Goal: Information Seeking & Learning: Learn about a topic

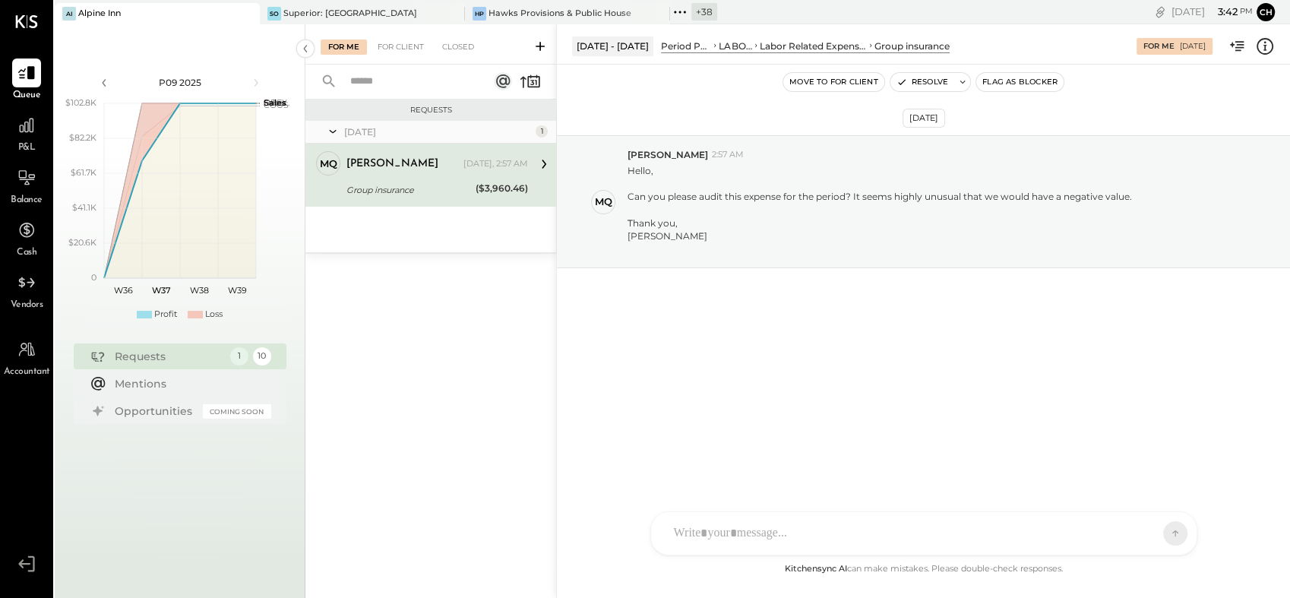
click at [393, 178] on div "[PERSON_NAME] [DATE], 2:57 AM Group insurance ($3,960.46) Hello, Can you please…" at bounding box center [437, 175] width 182 height 48
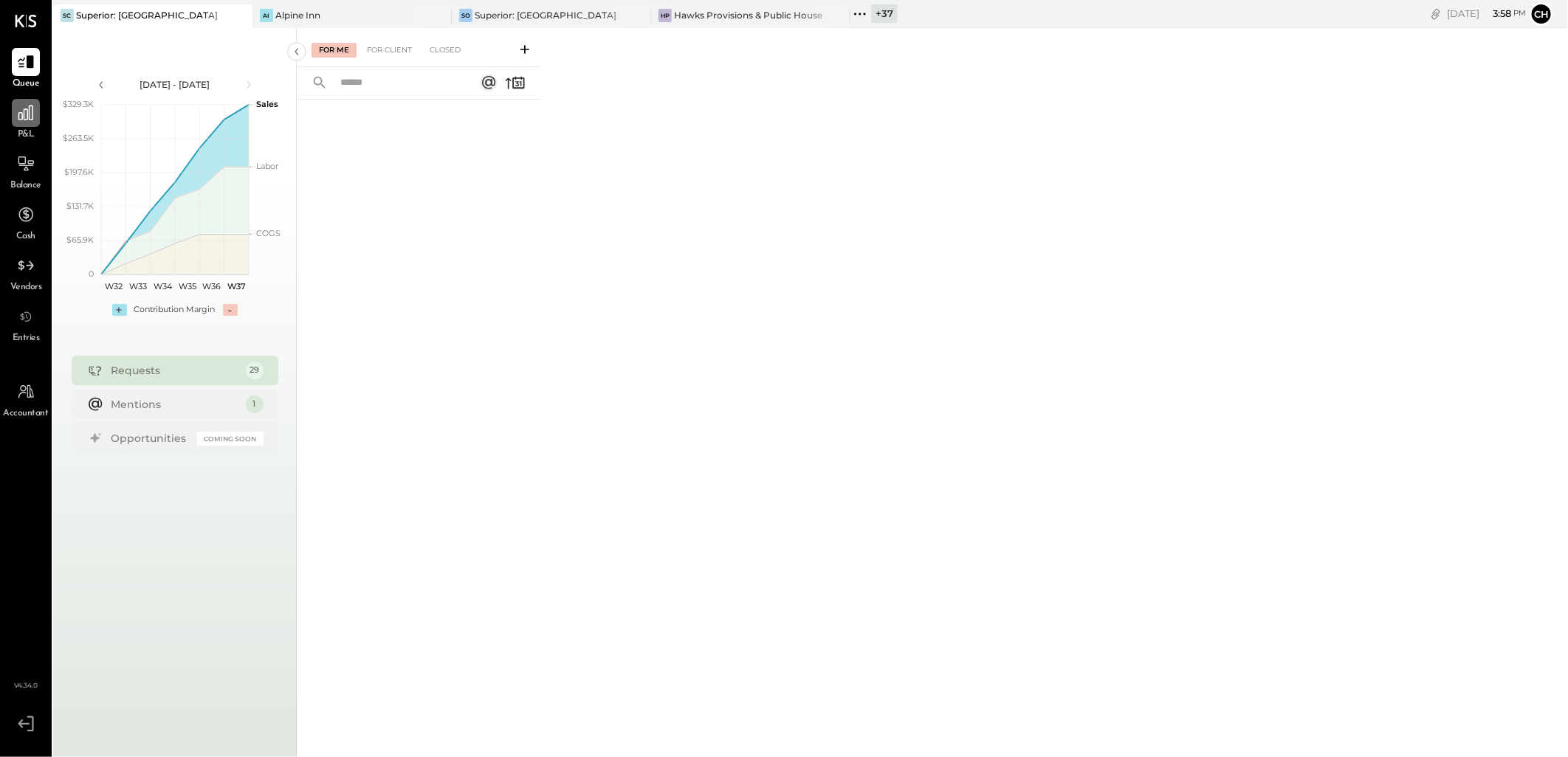
click at [29, 116] on icon at bounding box center [25, 113] width 15 height 15
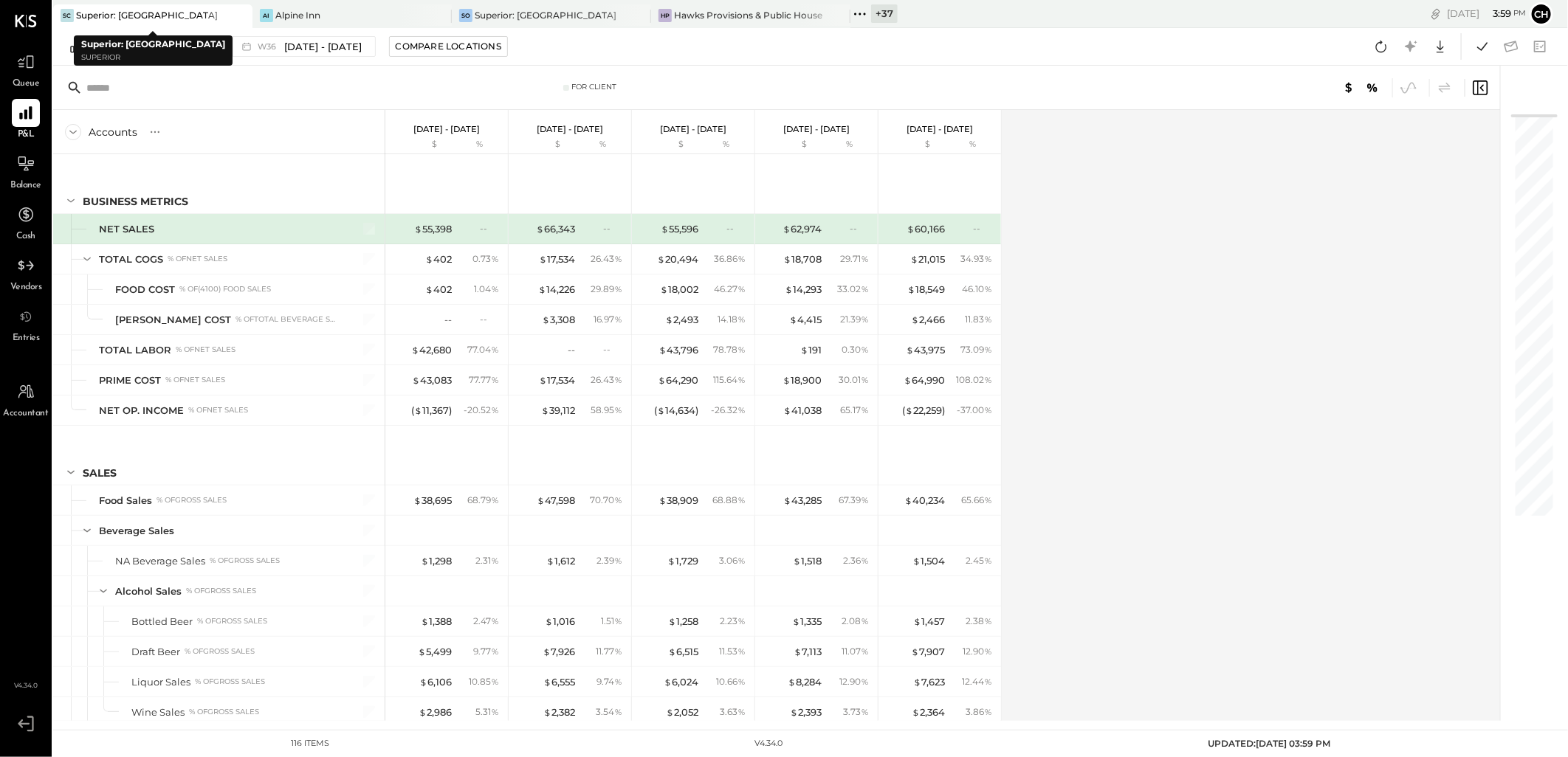
click at [224, 17] on div at bounding box center [226, 16] width 51 height 21
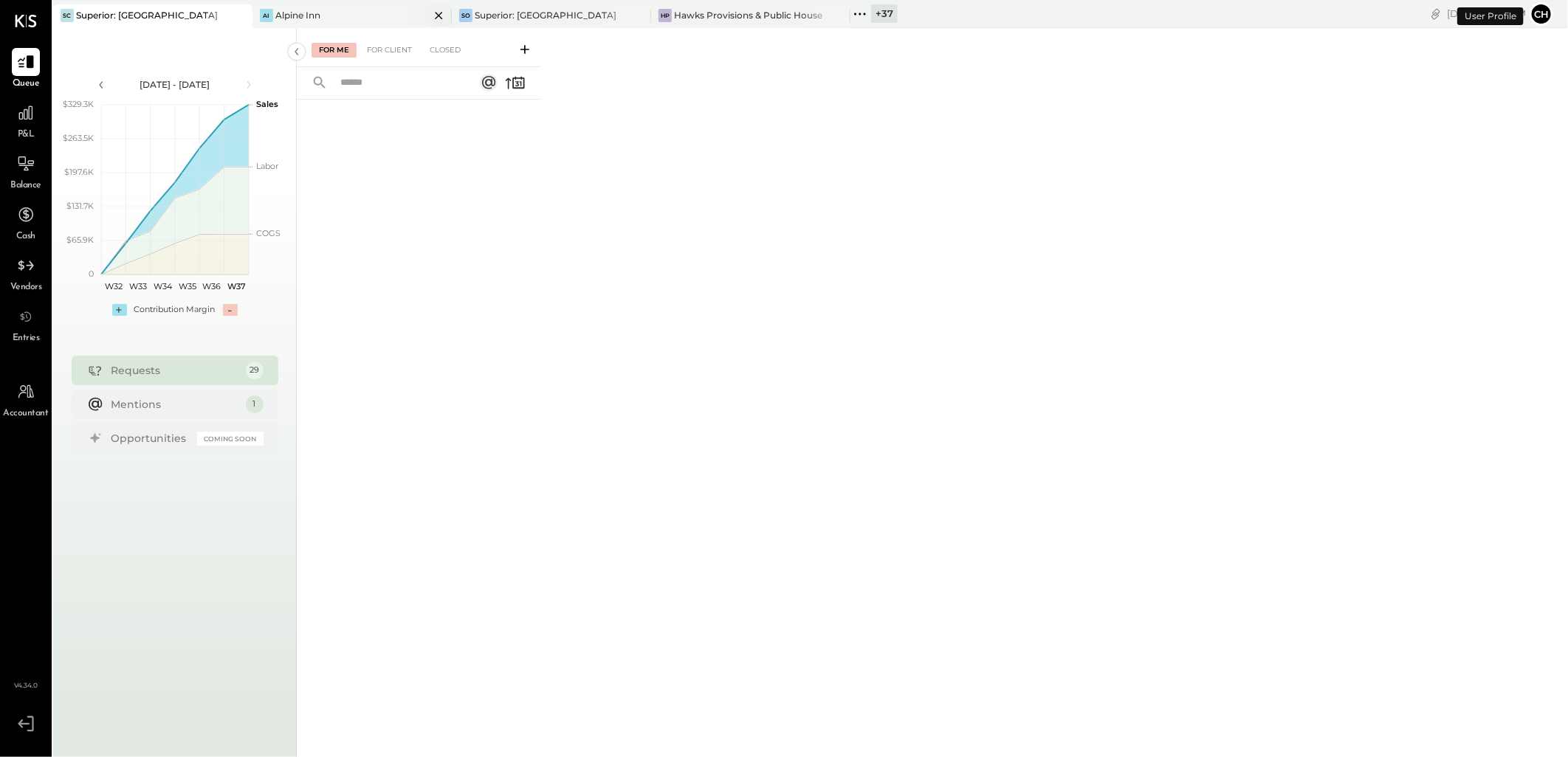
click at [364, 16] on div "AI Alpine Inn" at bounding box center [341, 16] width 177 height 14
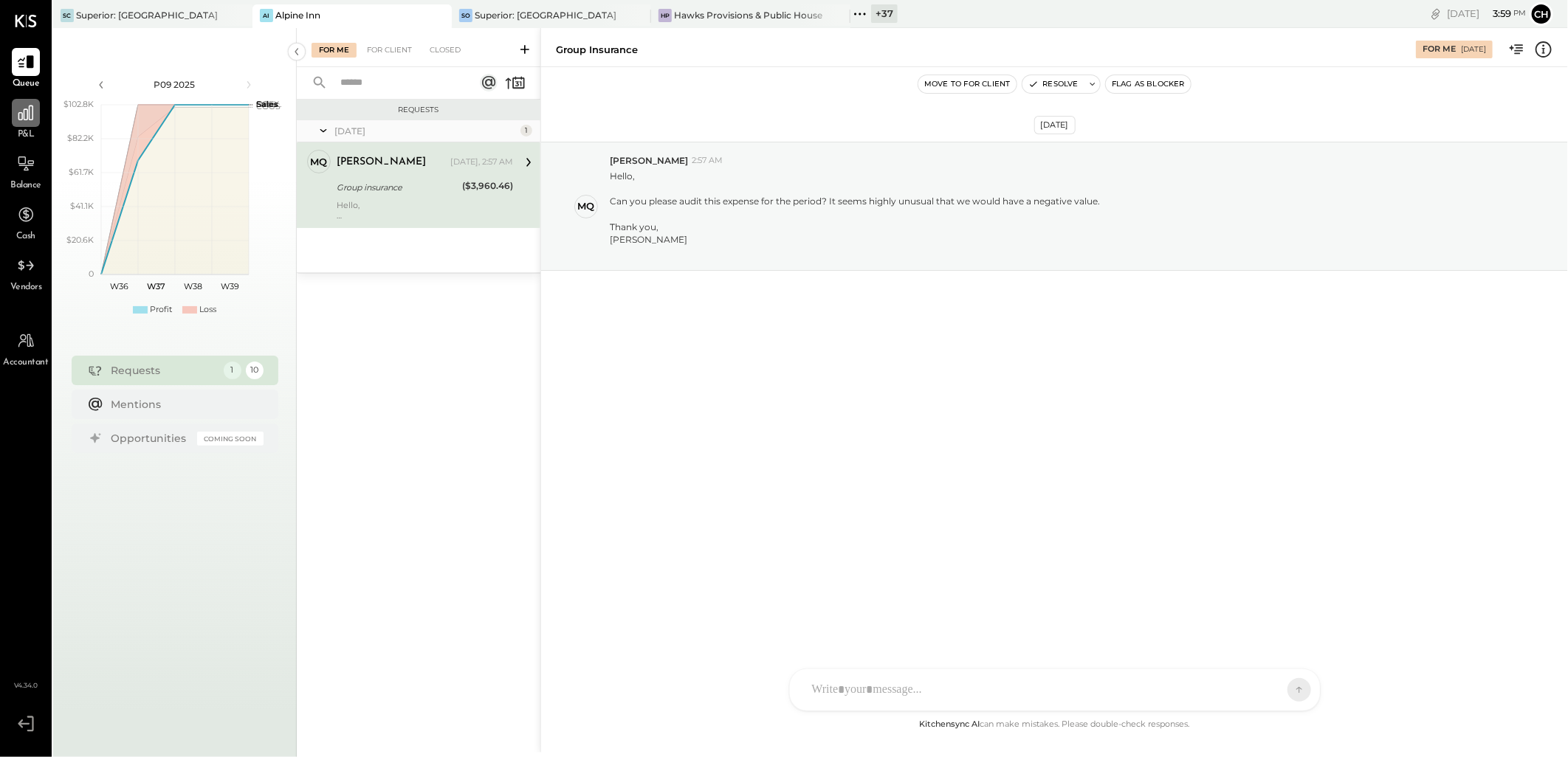
click at [23, 109] on icon at bounding box center [25, 113] width 15 height 15
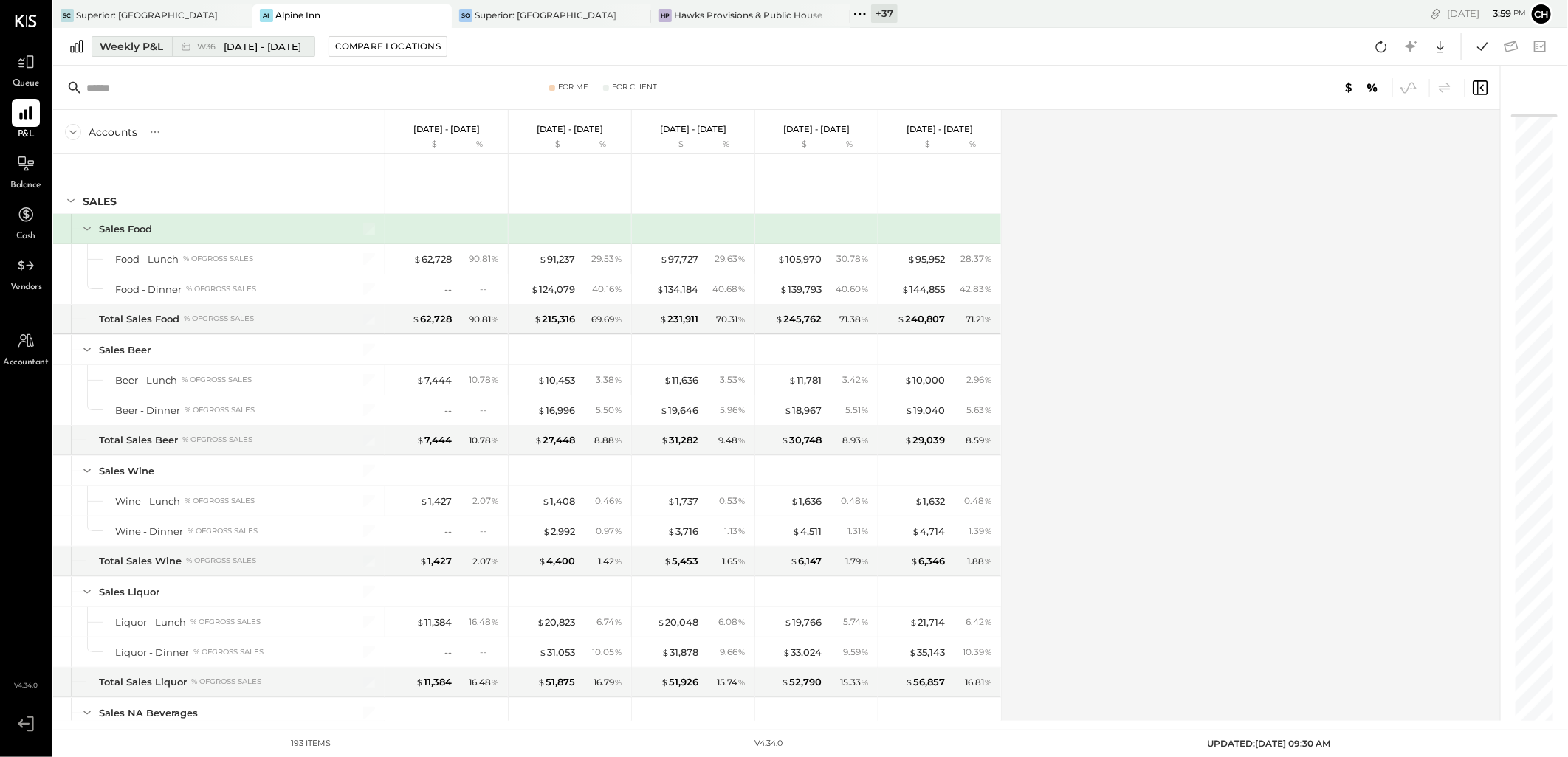
click at [155, 46] on div "Weekly P&L" at bounding box center [131, 46] width 63 height 15
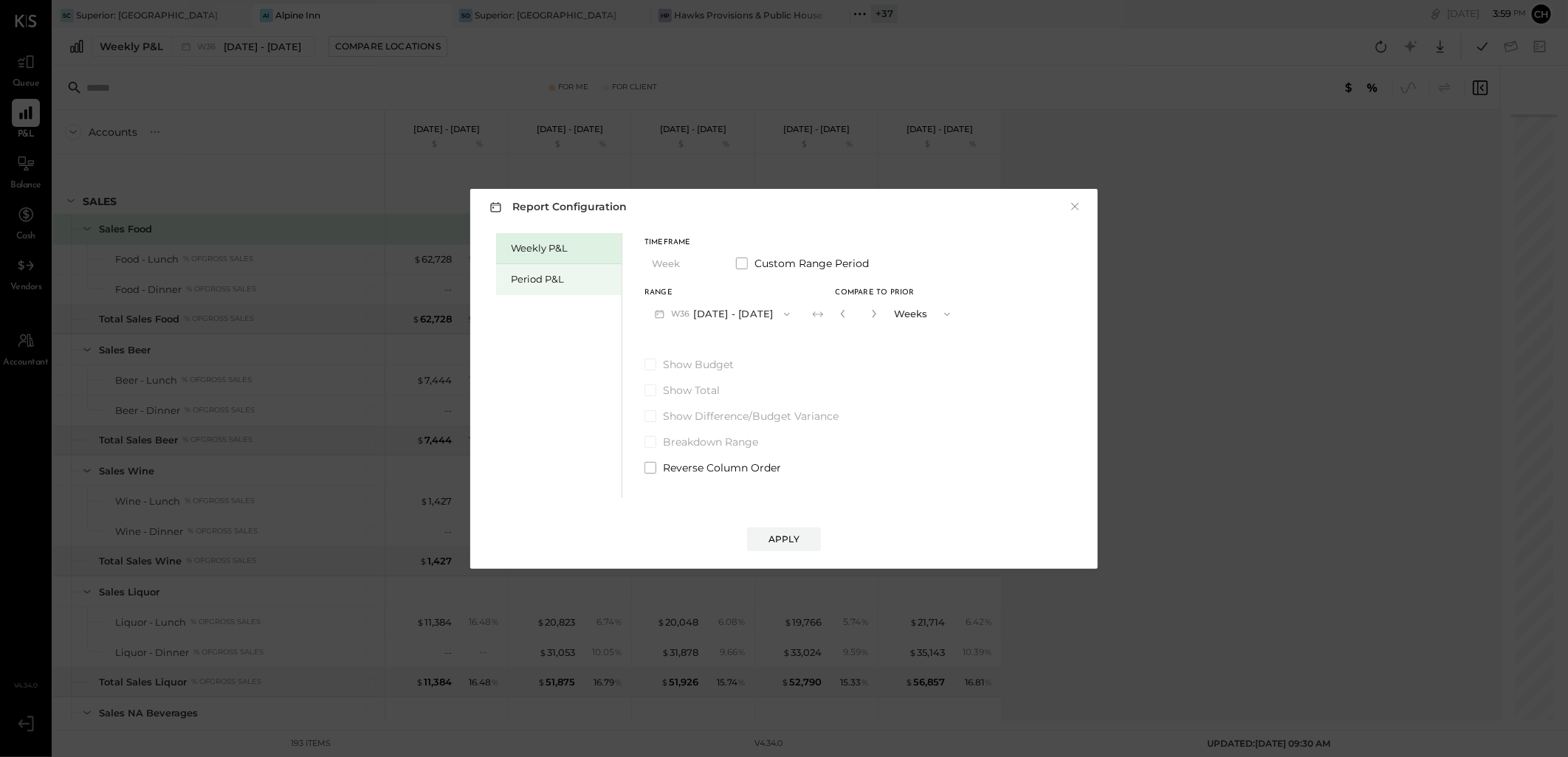
click at [527, 278] on div "Period P&L" at bounding box center [562, 279] width 103 height 14
click at [835, 318] on div "Compare" at bounding box center [844, 317] width 48 height 13
click at [837, 315] on icon "button" at bounding box center [840, 313] width 9 height 9
click at [852, 318] on div "Compare" at bounding box center [844, 317] width 48 height 13
click at [837, 316] on icon "button" at bounding box center [840, 313] width 9 height 9
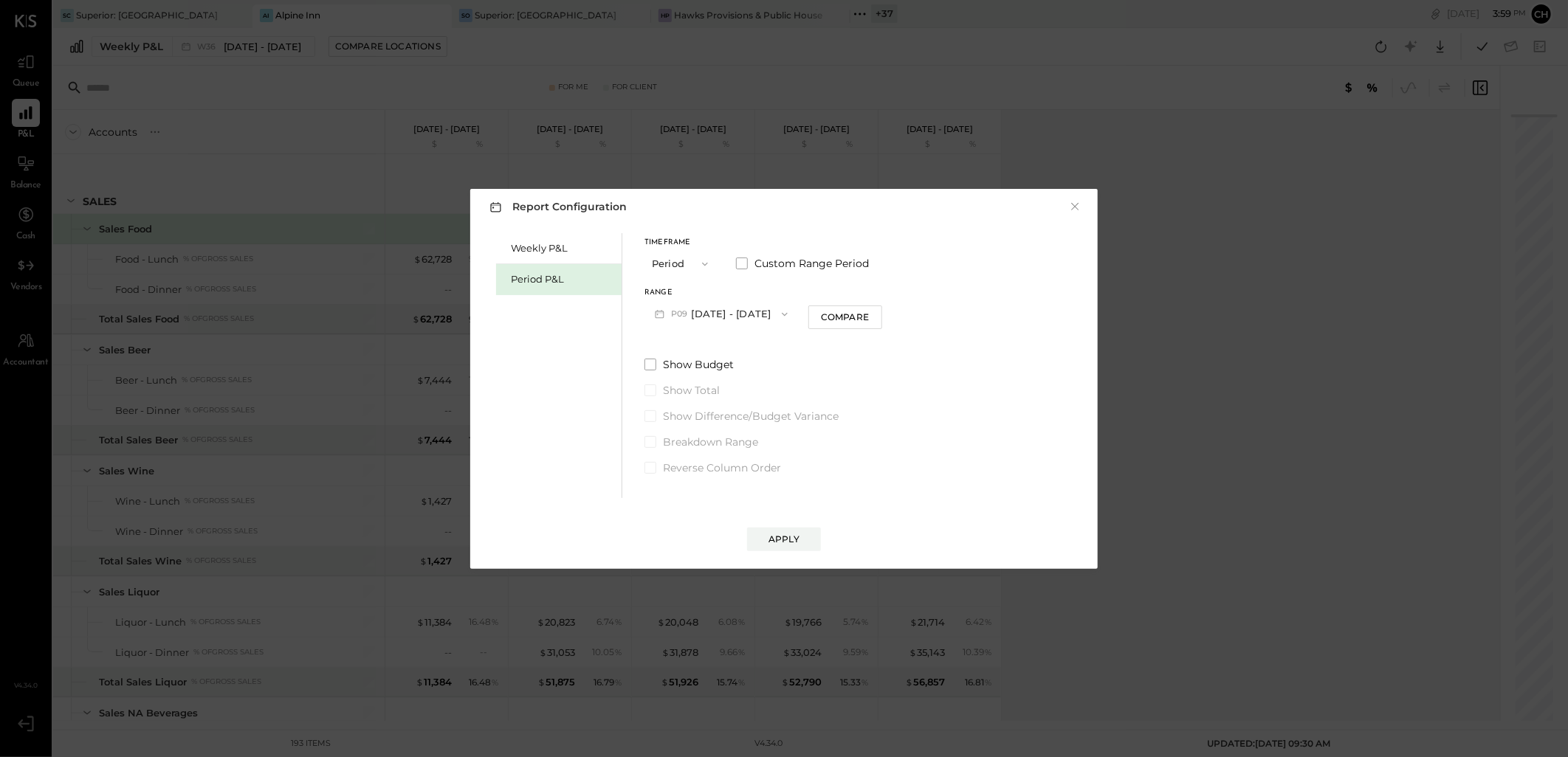
click at [720, 318] on button "P09 Sep 1 - 28, 2025" at bounding box center [721, 314] width 153 height 27
click at [730, 349] on span "[DATE] - [DATE]" at bounding box center [714, 346] width 70 height 13
click at [821, 319] on div "Compare" at bounding box center [844, 317] width 48 height 13
click at [871, 314] on icon "button" at bounding box center [871, 313] width 9 height 9
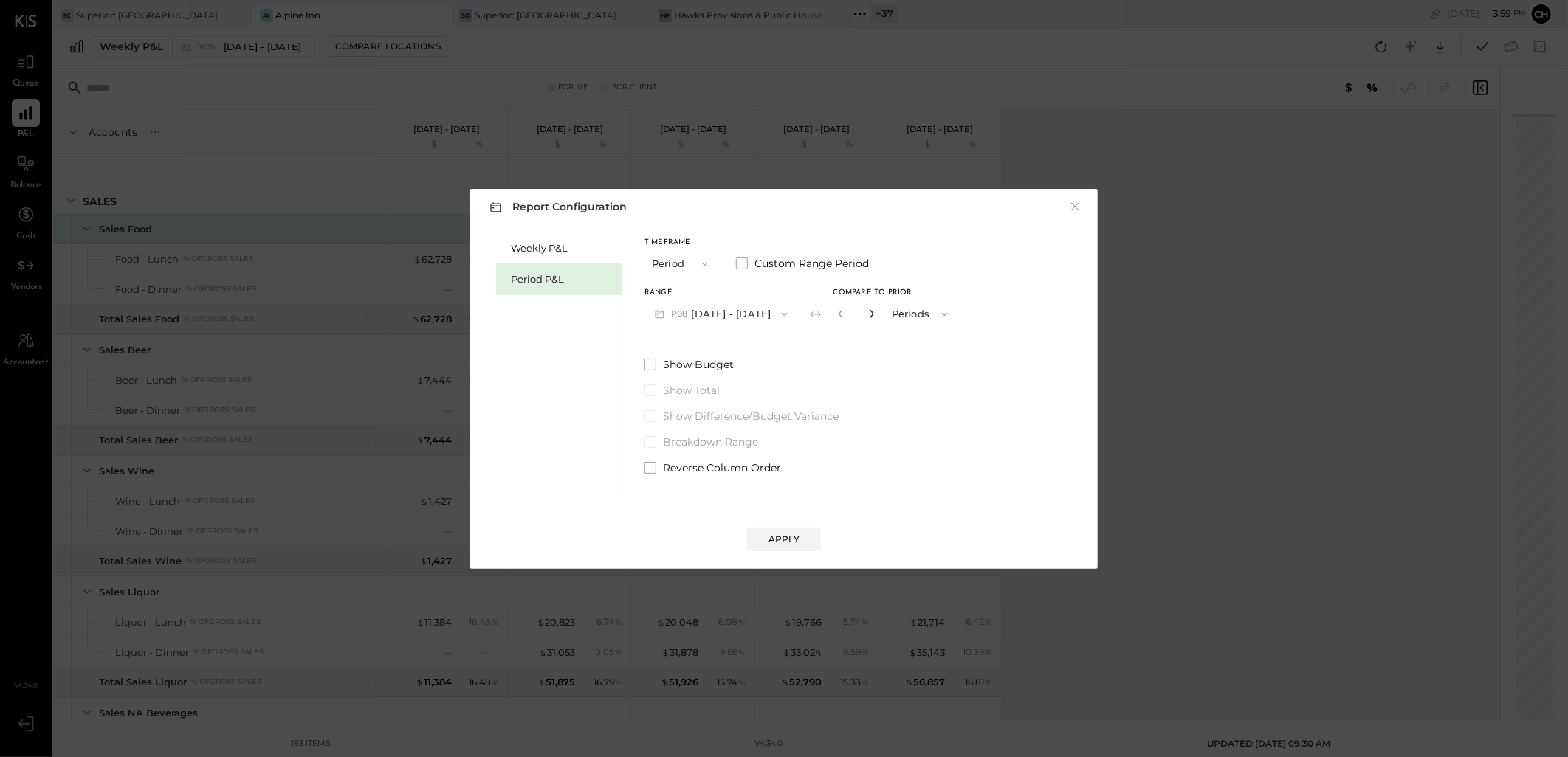
type input "*"
click at [787, 536] on div "Apply" at bounding box center [784, 539] width 31 height 13
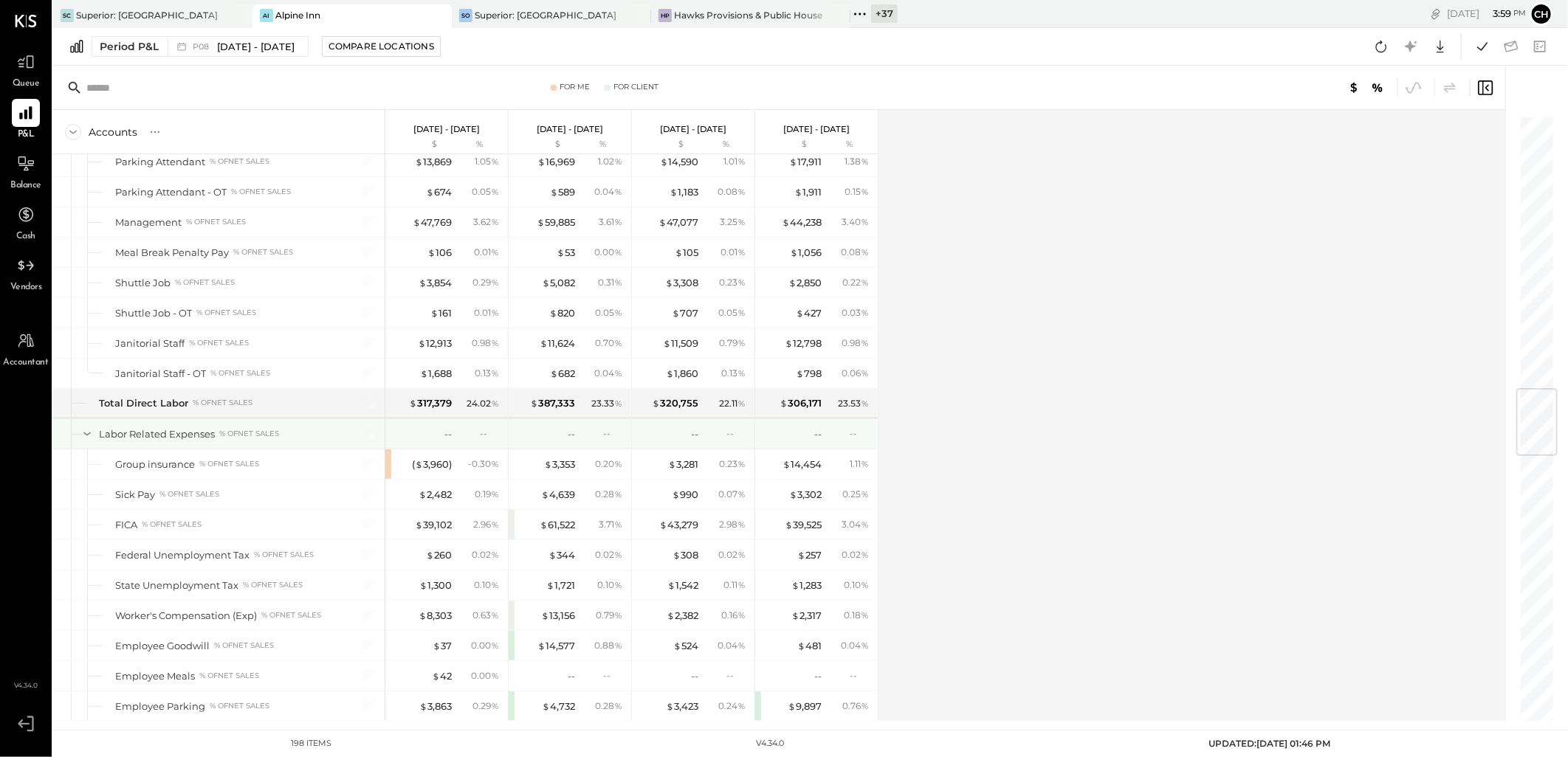
scroll to position [2297, 0]
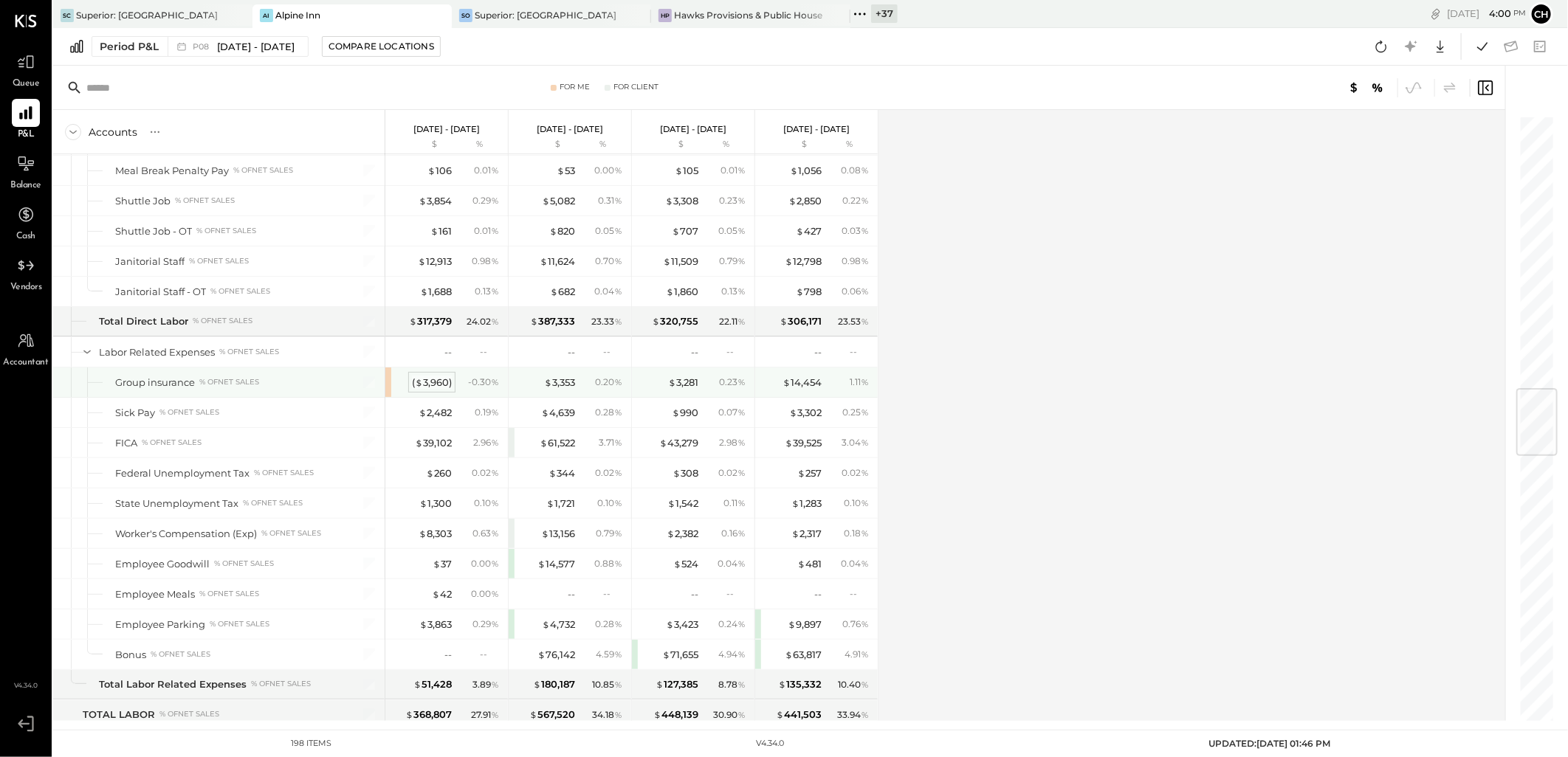
click at [425, 389] on div "( $ 3,960 )" at bounding box center [431, 383] width 40 height 14
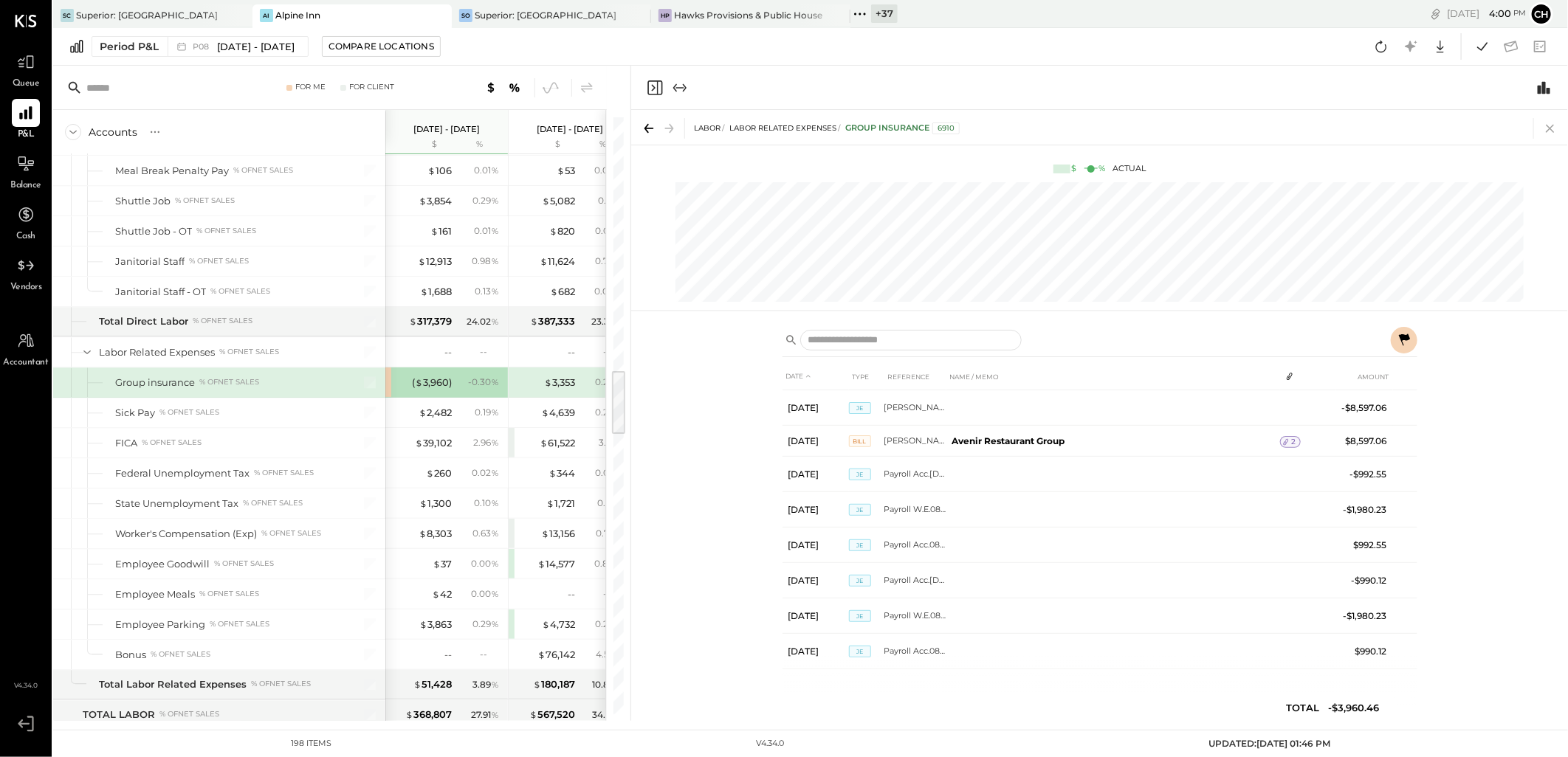
click at [1548, 129] on icon at bounding box center [1550, 128] width 20 height 20
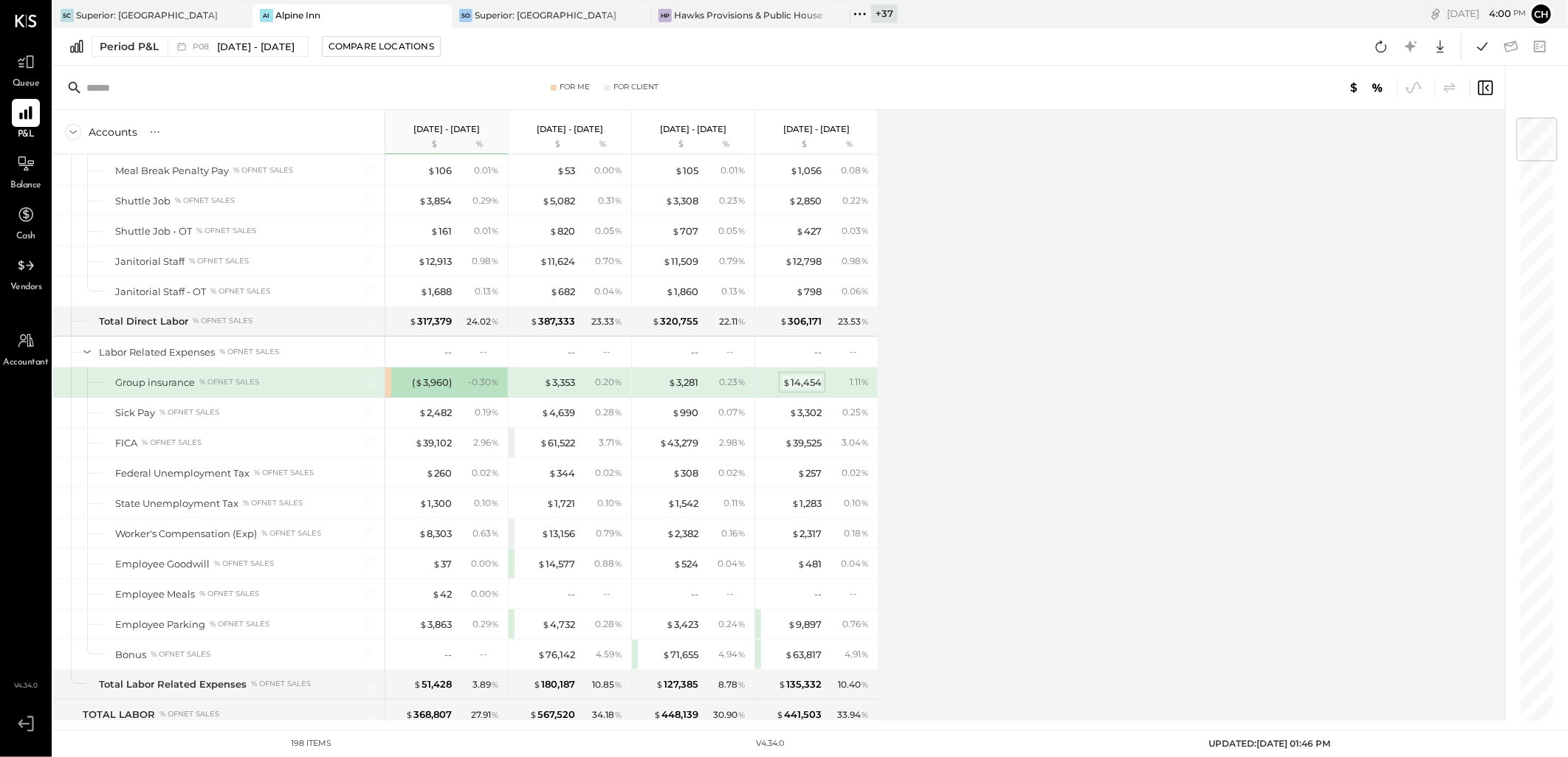
click at [806, 384] on div "$ 14,454" at bounding box center [801, 383] width 39 height 14
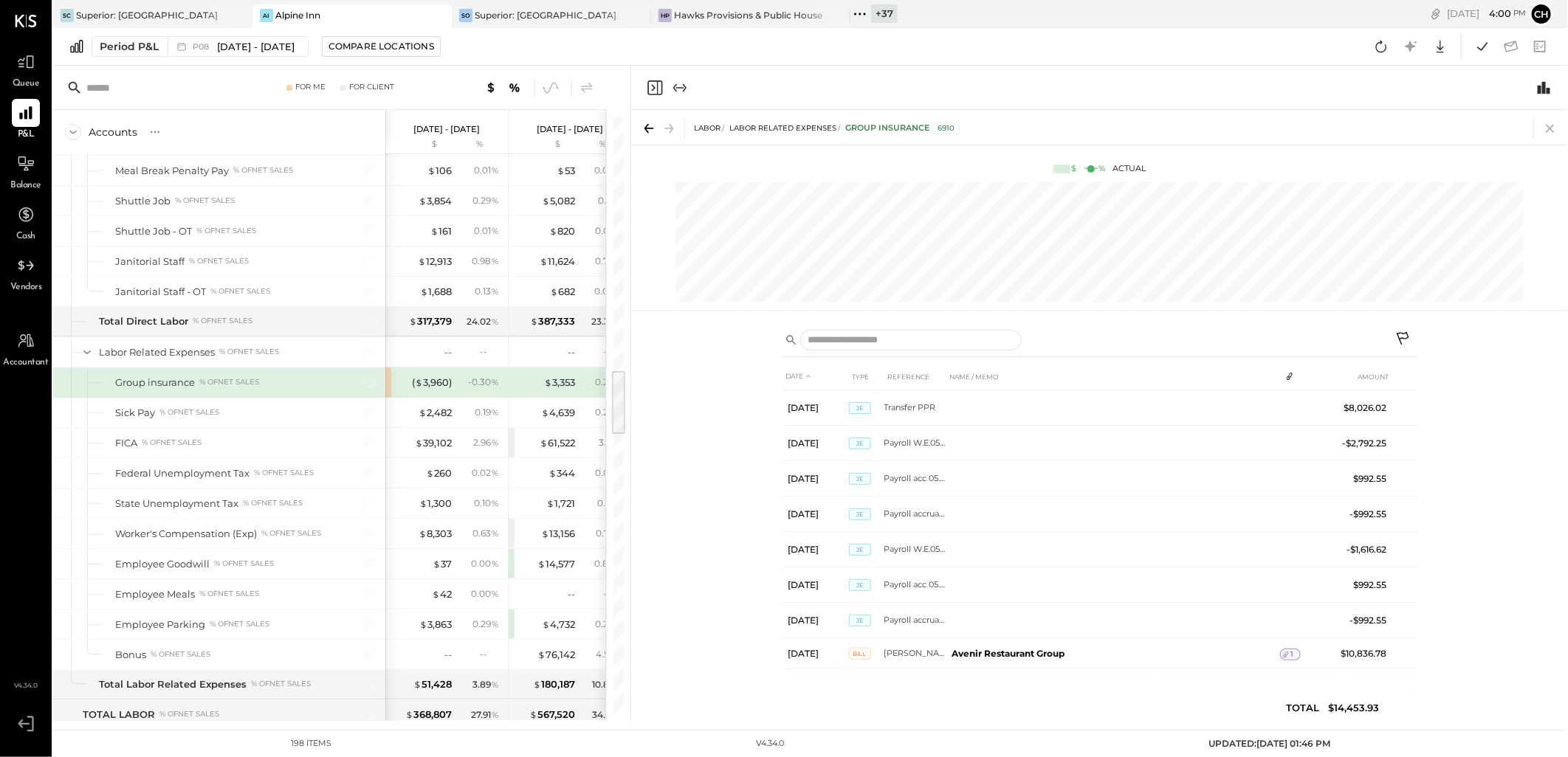
click at [1550, 126] on icon at bounding box center [1550, 128] width 20 height 20
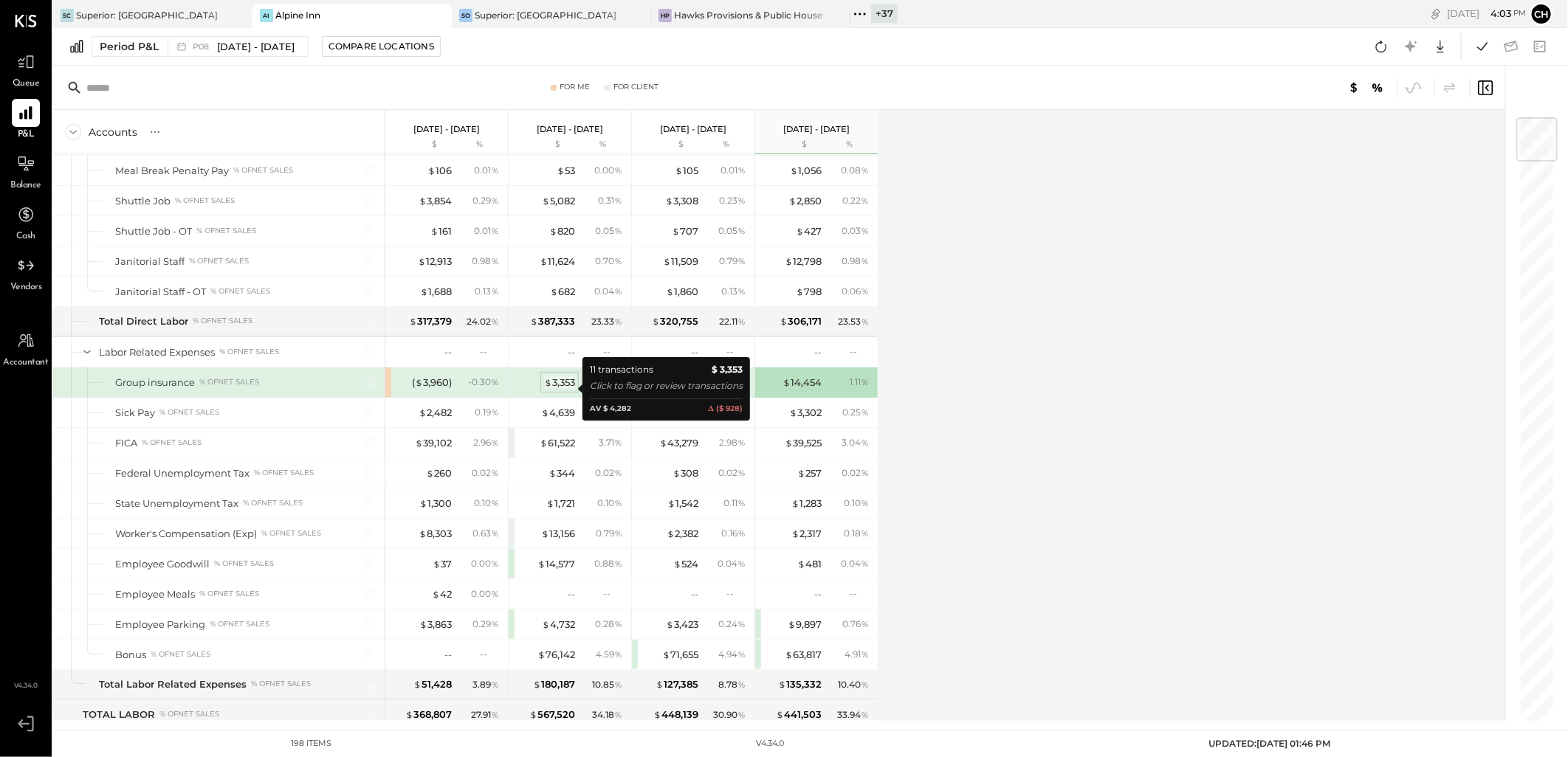
click at [552, 390] on div "$ 3,353" at bounding box center [560, 383] width 31 height 14
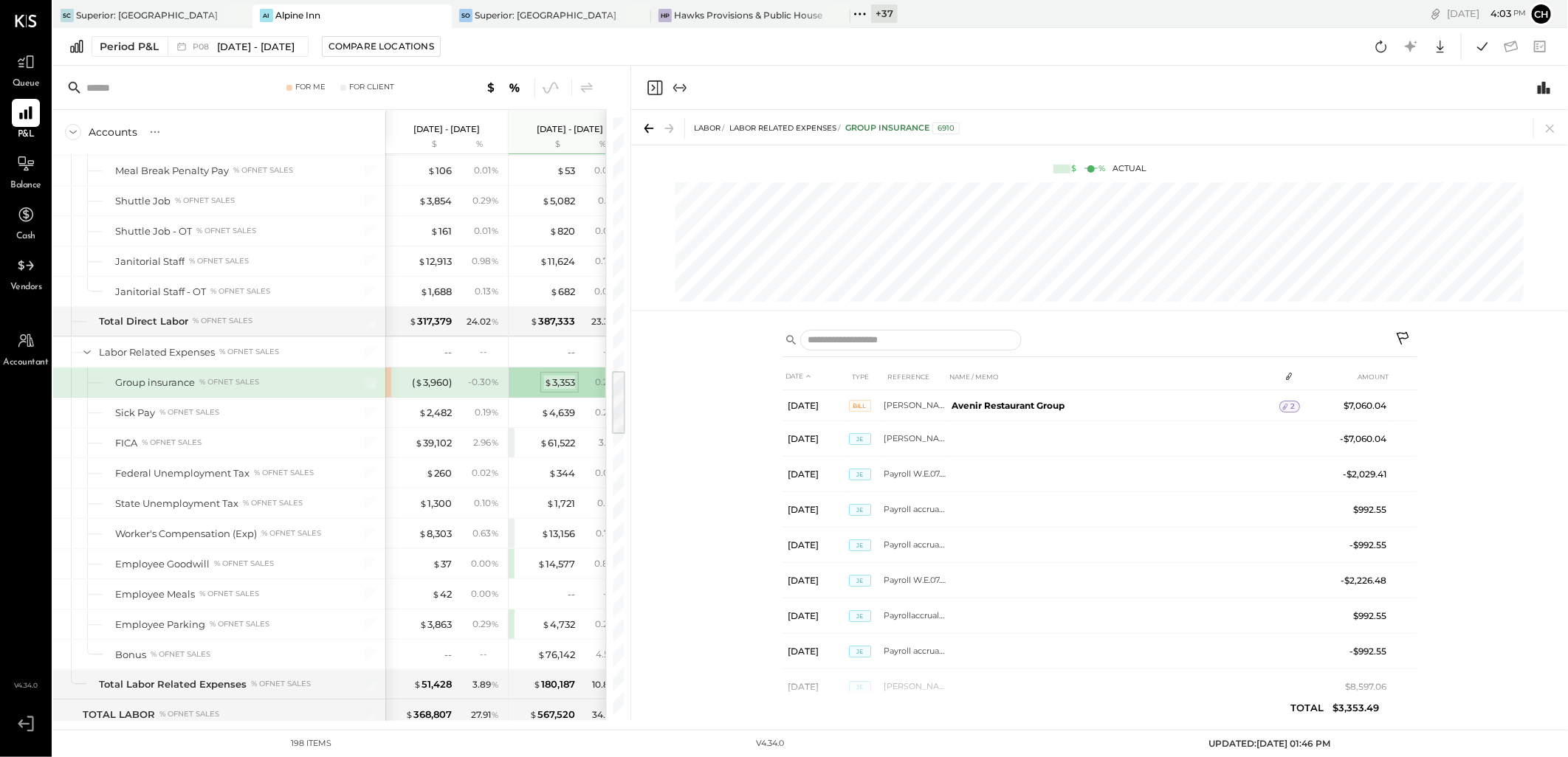
click at [544, 389] on span "$" at bounding box center [548, 382] width 8 height 12
click at [529, 32] on div "Period P&L P08 Aug 4 - 31, 2025 Compare Locations Google Sheets Excel" at bounding box center [810, 47] width 1515 height 38
click at [1547, 130] on icon at bounding box center [1550, 128] width 20 height 20
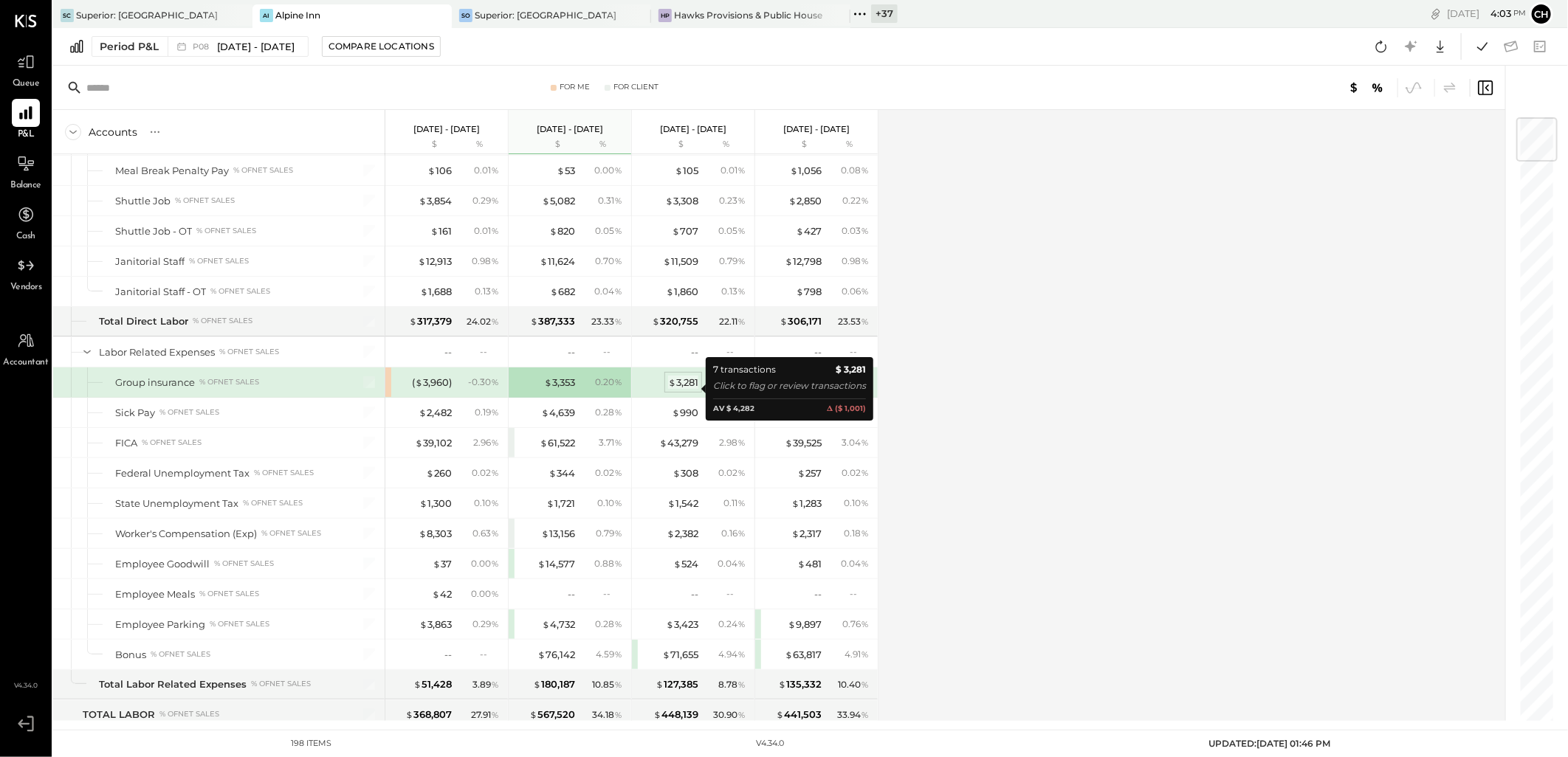
click at [681, 386] on div "$ 3,281" at bounding box center [683, 383] width 30 height 14
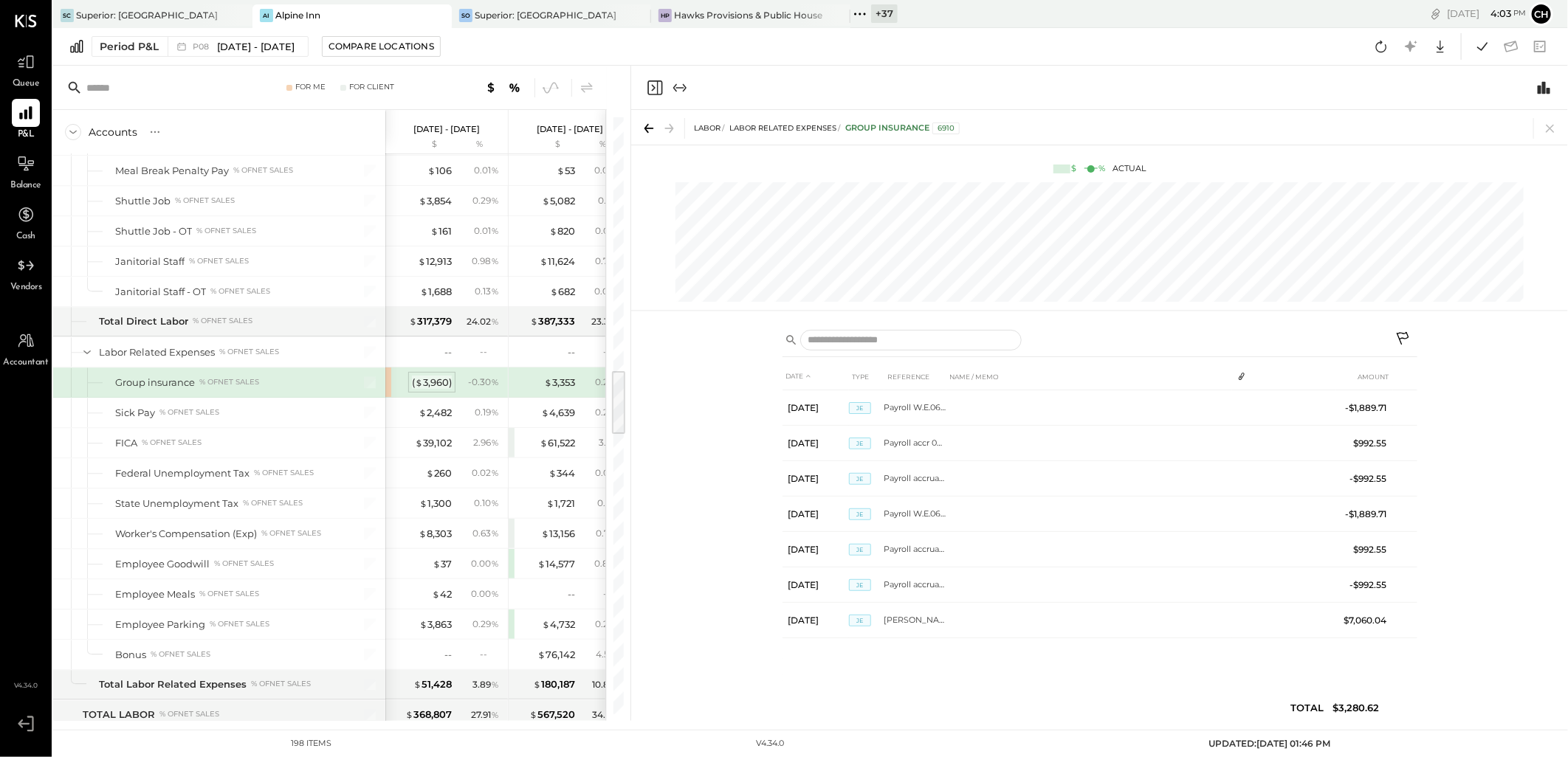
click at [428, 389] on div "( $ 3,960 )" at bounding box center [431, 383] width 40 height 14
click at [544, 386] on span "$" at bounding box center [548, 382] width 8 height 12
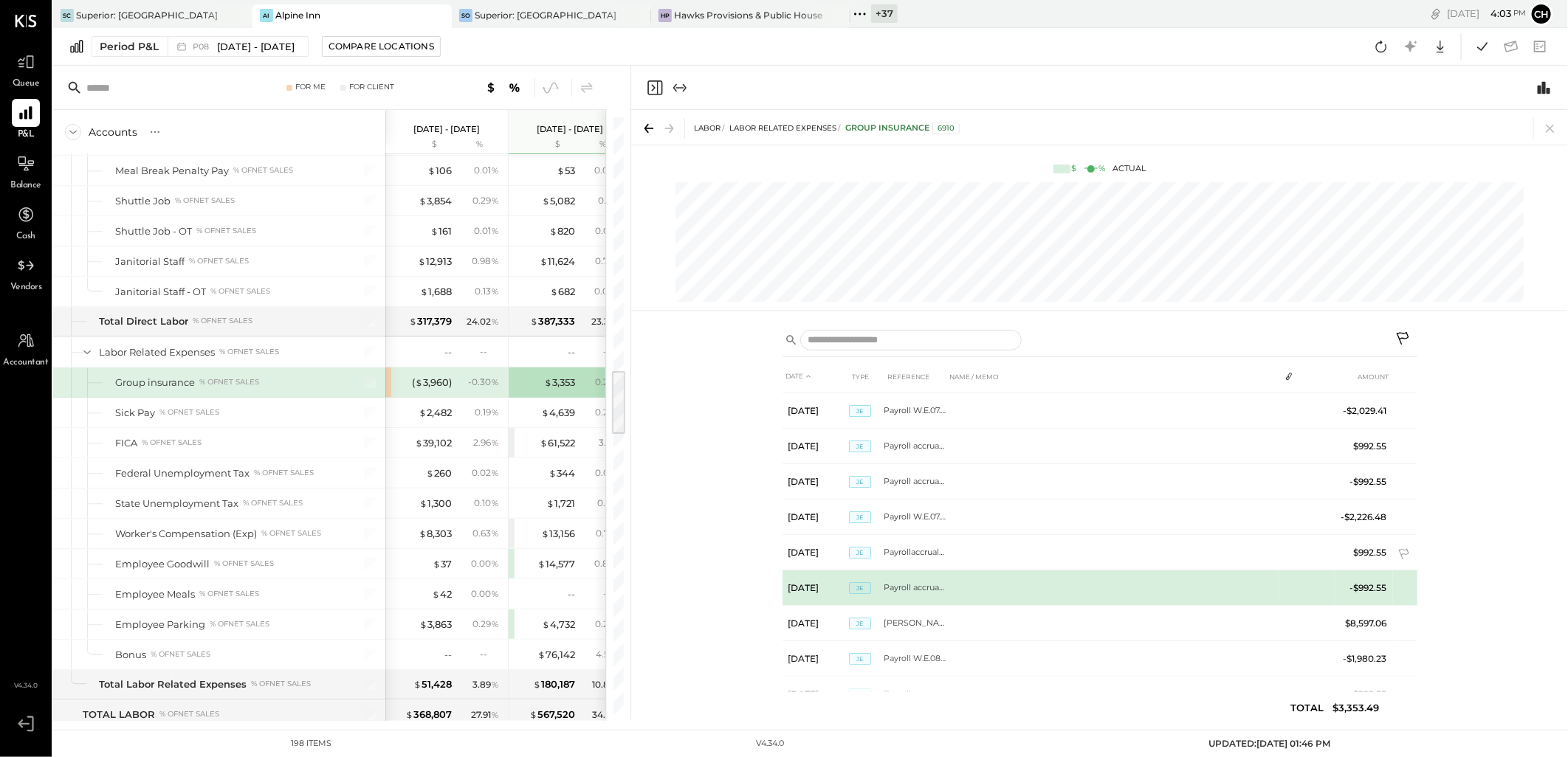
scroll to position [106, 0]
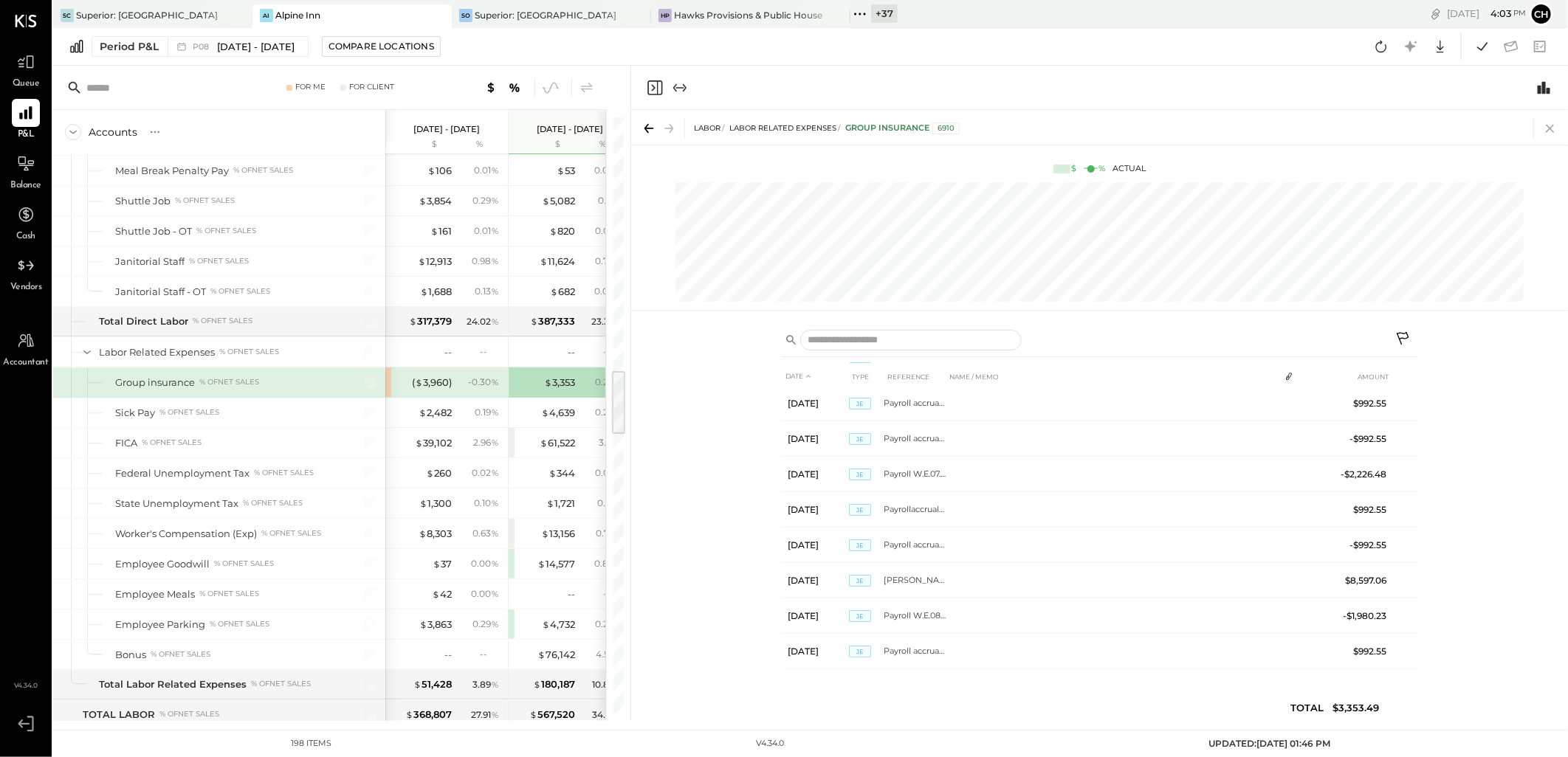
click at [1551, 129] on icon at bounding box center [1550, 128] width 8 height 8
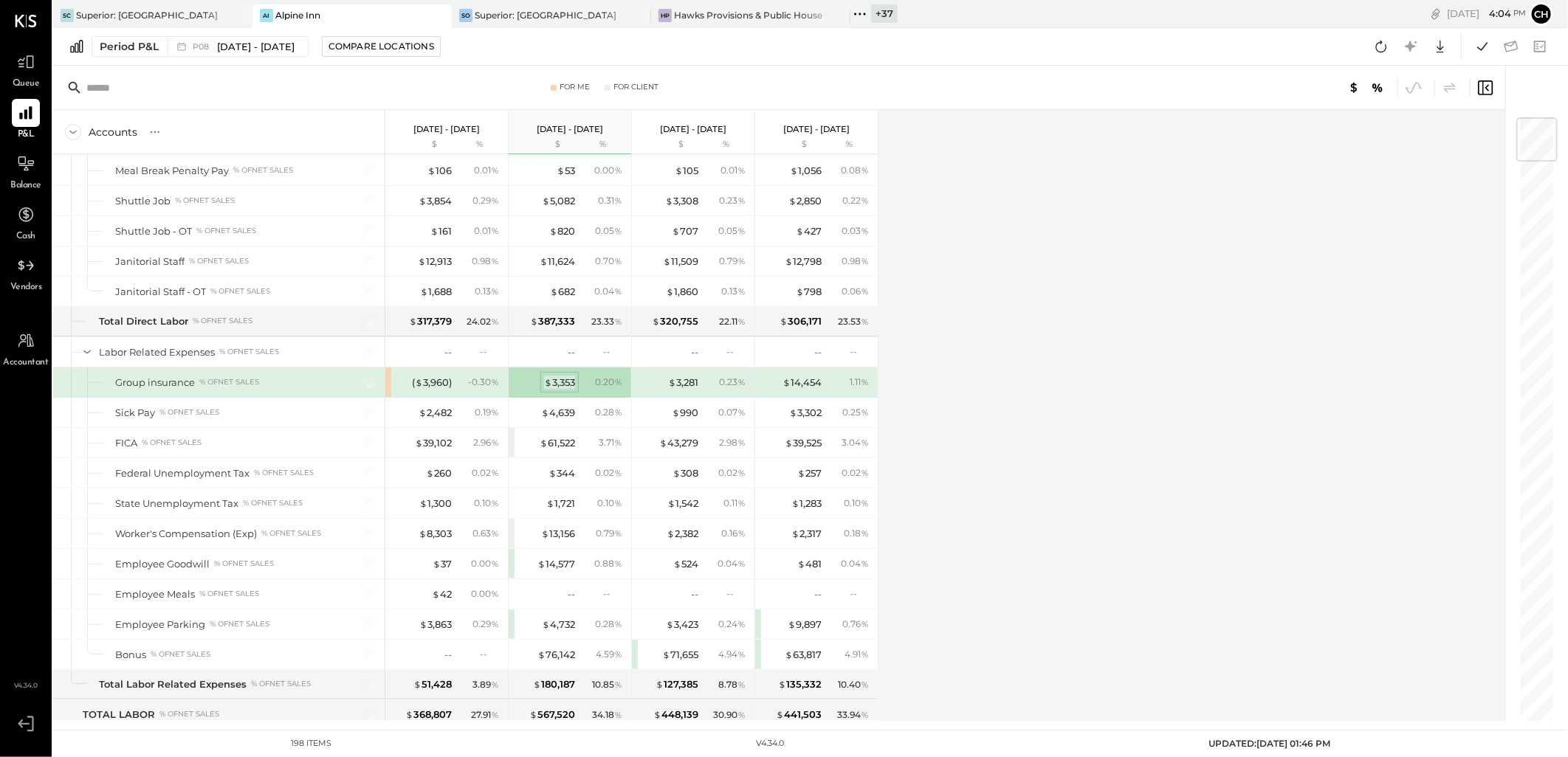
click at [558, 383] on div "$ 3,353" at bounding box center [560, 383] width 31 height 14
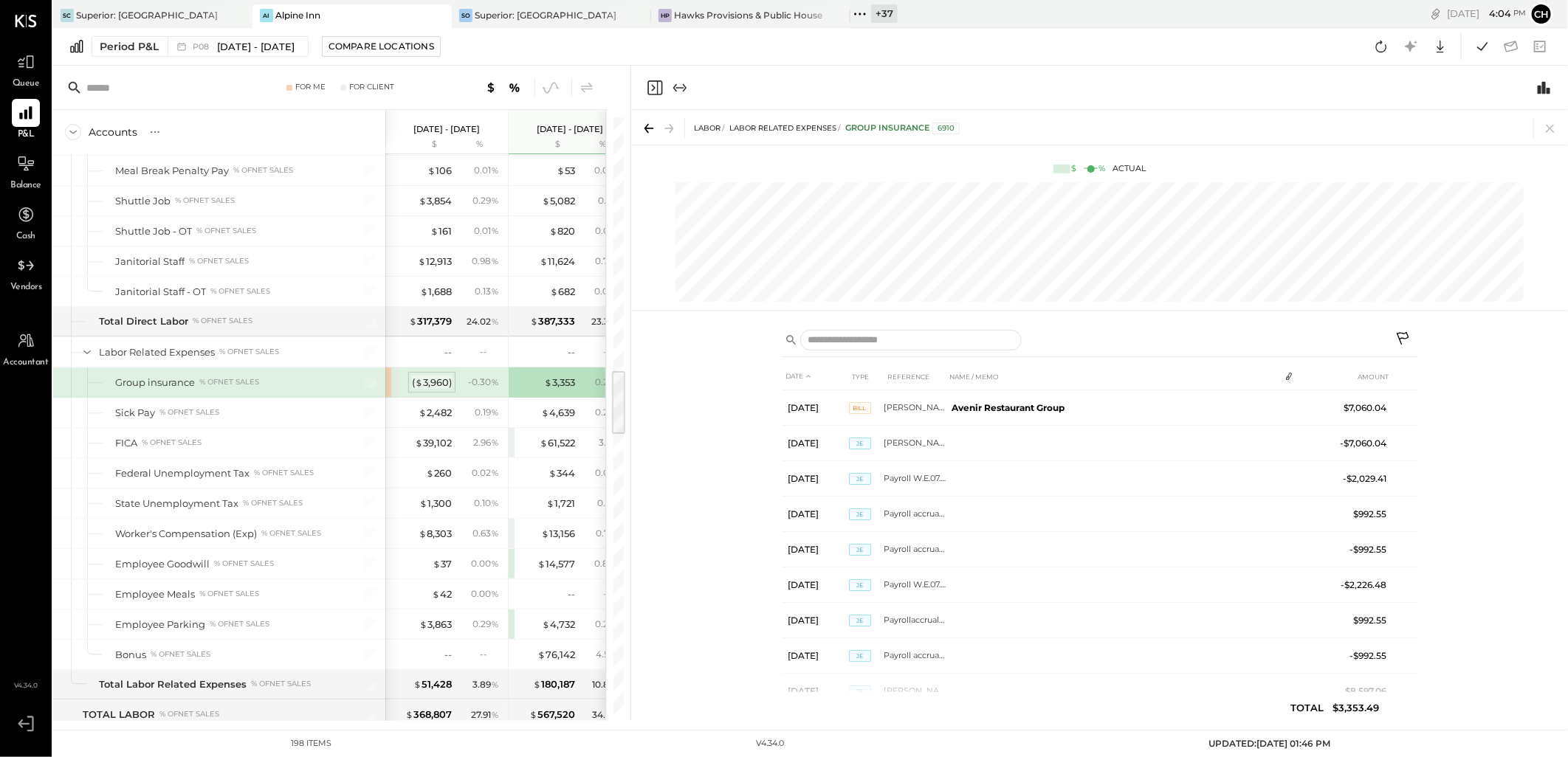
click at [438, 390] on div "( $ 3,960 )" at bounding box center [431, 383] width 40 height 14
click at [1551, 127] on icon at bounding box center [1550, 128] width 8 height 8
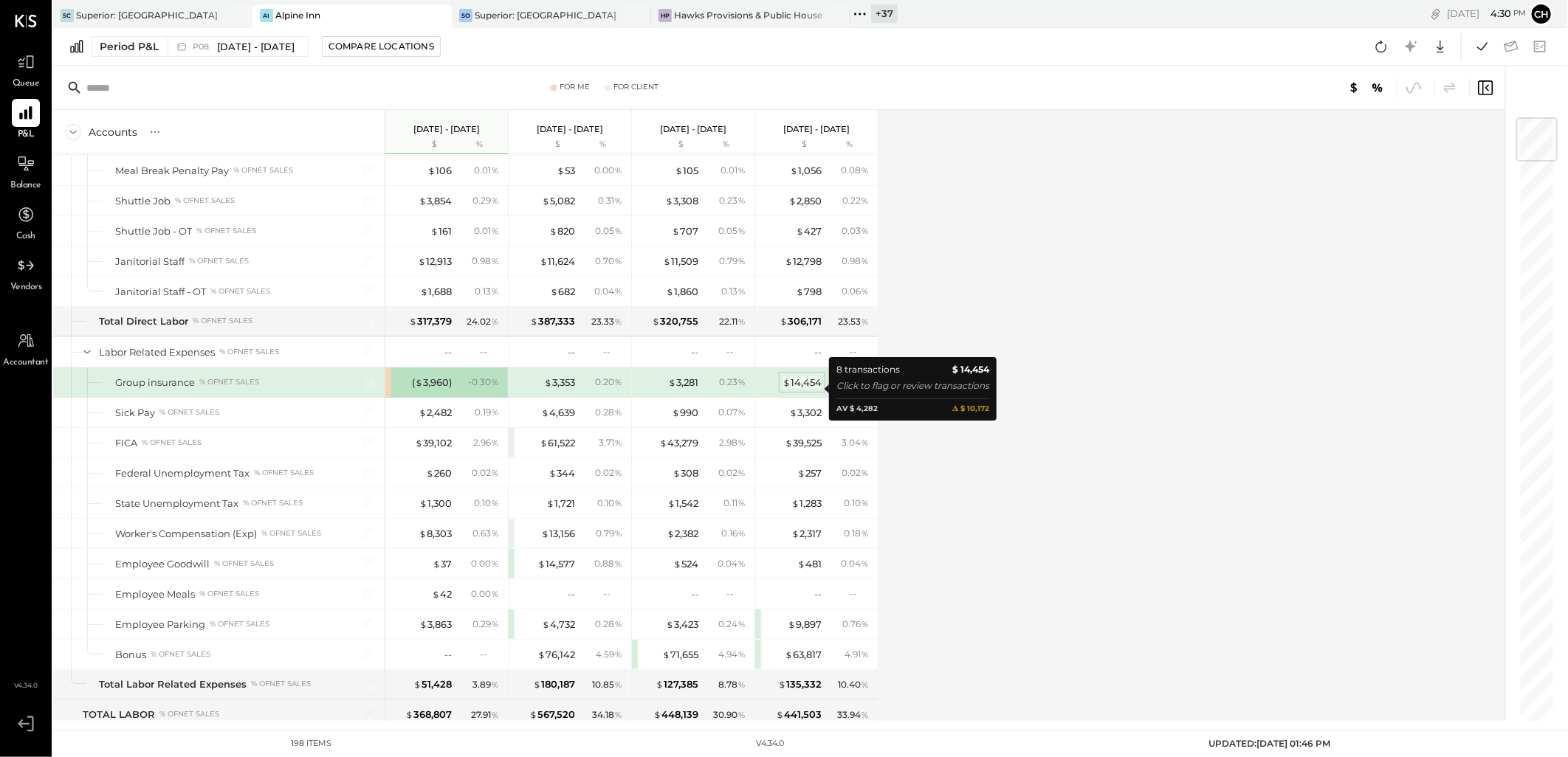
click at [816, 390] on div "$ 14,454" at bounding box center [801, 383] width 39 height 14
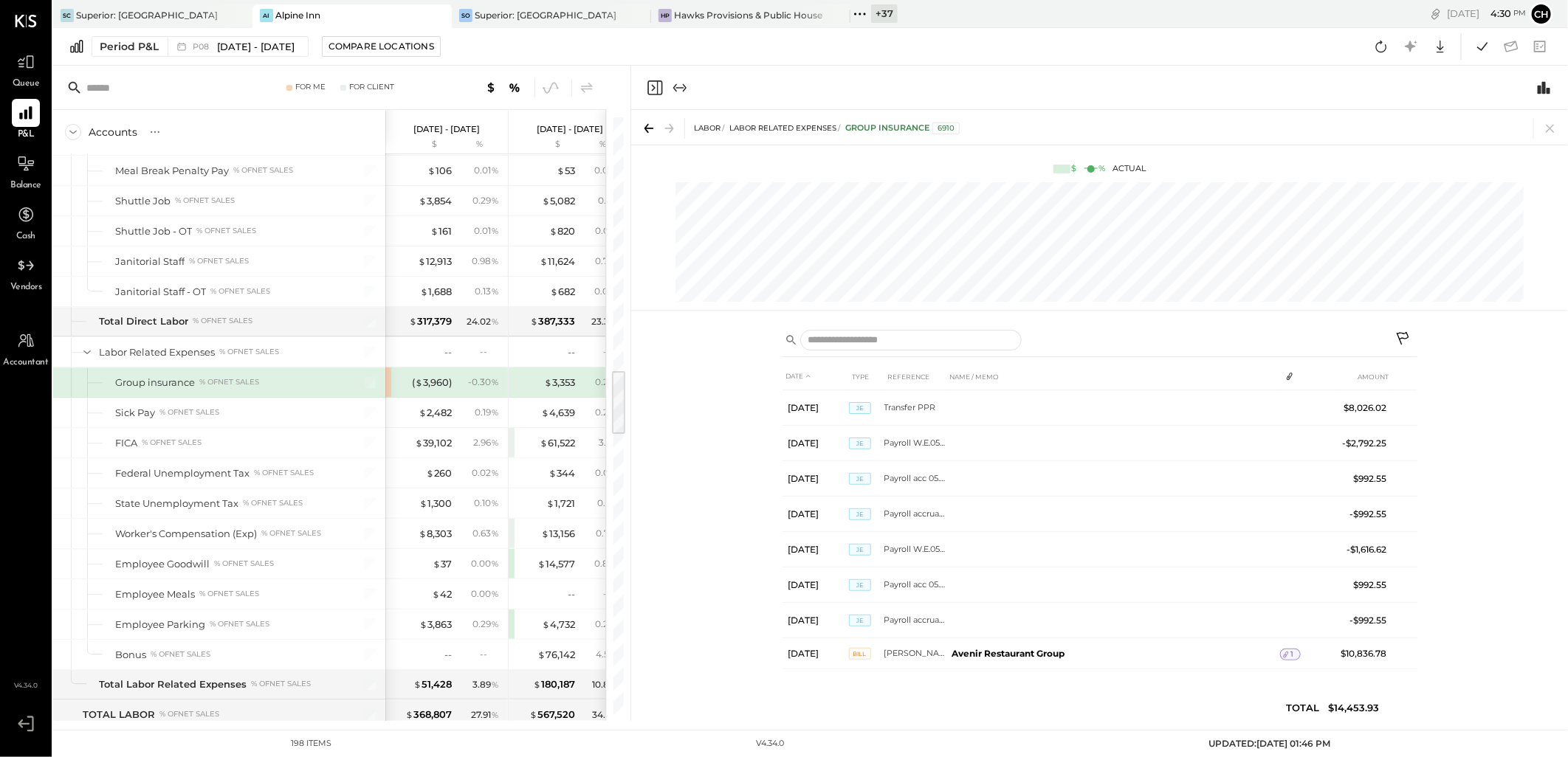
click at [582, 35] on div "Period P&L P08 Aug 4 - 31, 2025 Compare Locations Google Sheets Excel" at bounding box center [810, 47] width 1515 height 38
click at [632, 17] on icon at bounding box center [637, 16] width 18 height 17
click at [637, 14] on icon at bounding box center [638, 16] width 8 height 8
click at [581, 56] on div "Period P&L P08 Aug 4 - 31, 2025 Compare Locations Google Sheets Excel" at bounding box center [810, 47] width 1515 height 38
click at [1547, 127] on icon at bounding box center [1550, 128] width 20 height 20
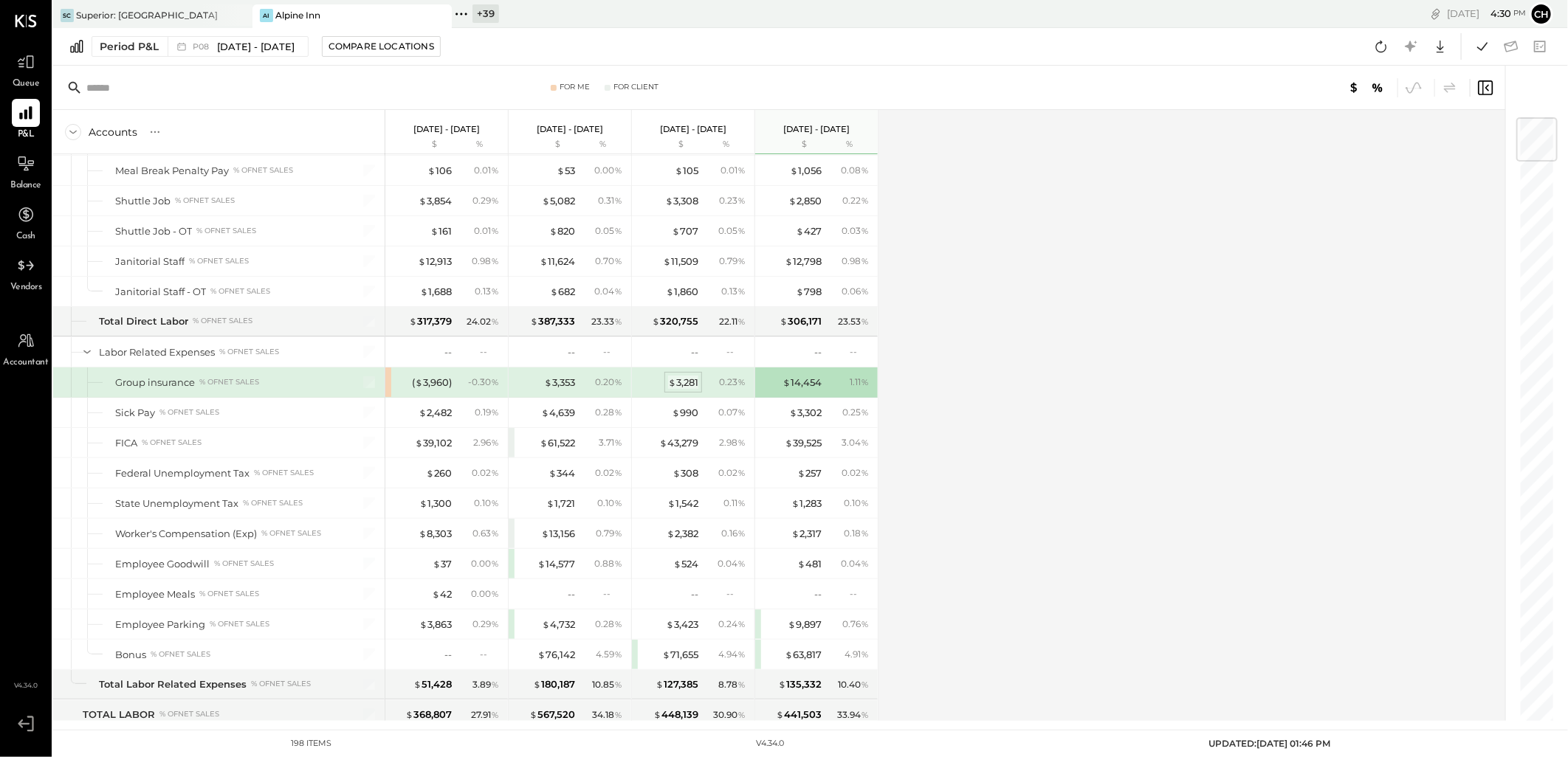
click at [672, 386] on span "$" at bounding box center [672, 382] width 8 height 12
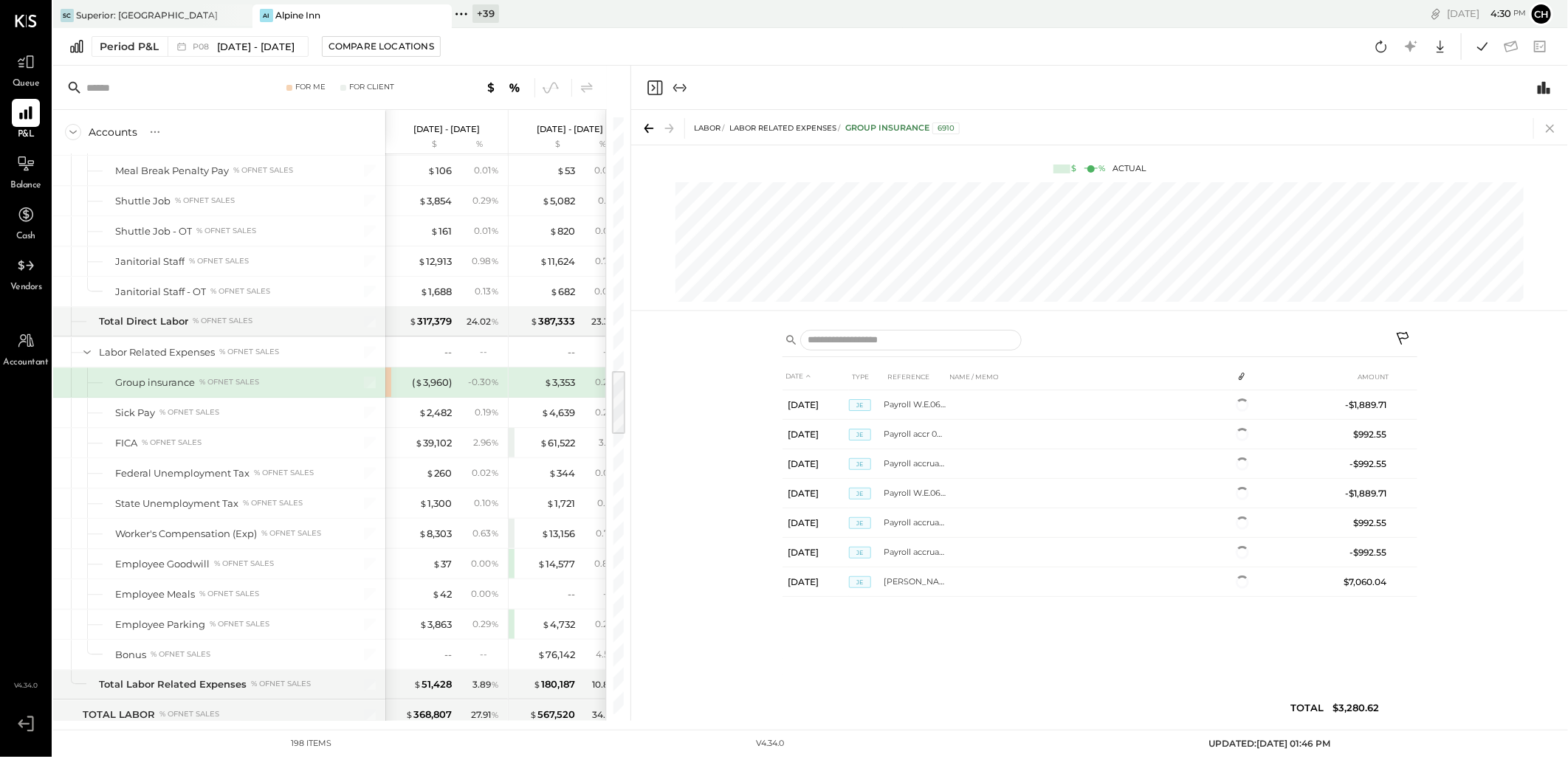
click at [1545, 125] on icon at bounding box center [1550, 128] width 20 height 20
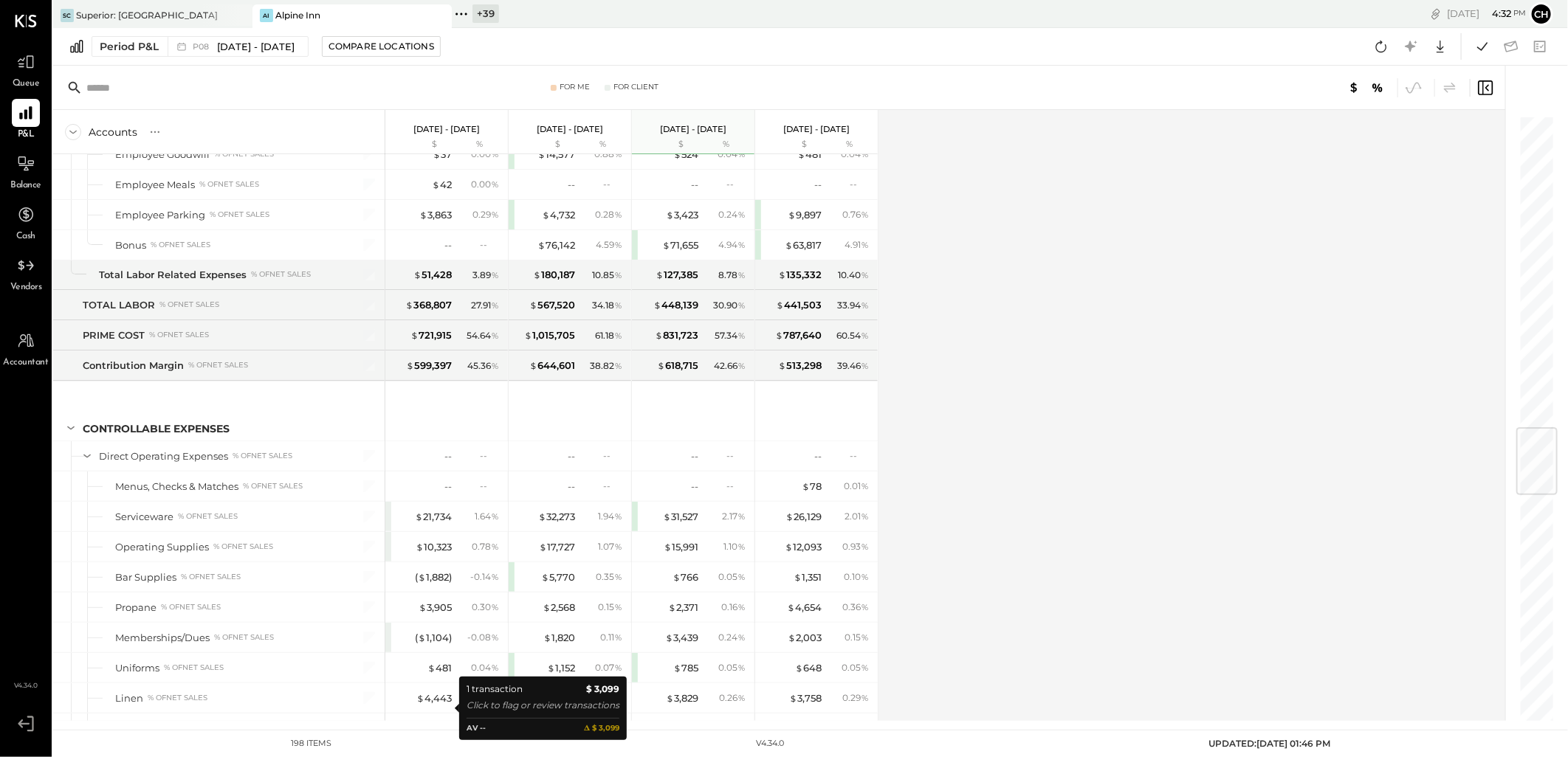
scroll to position [2379, 0]
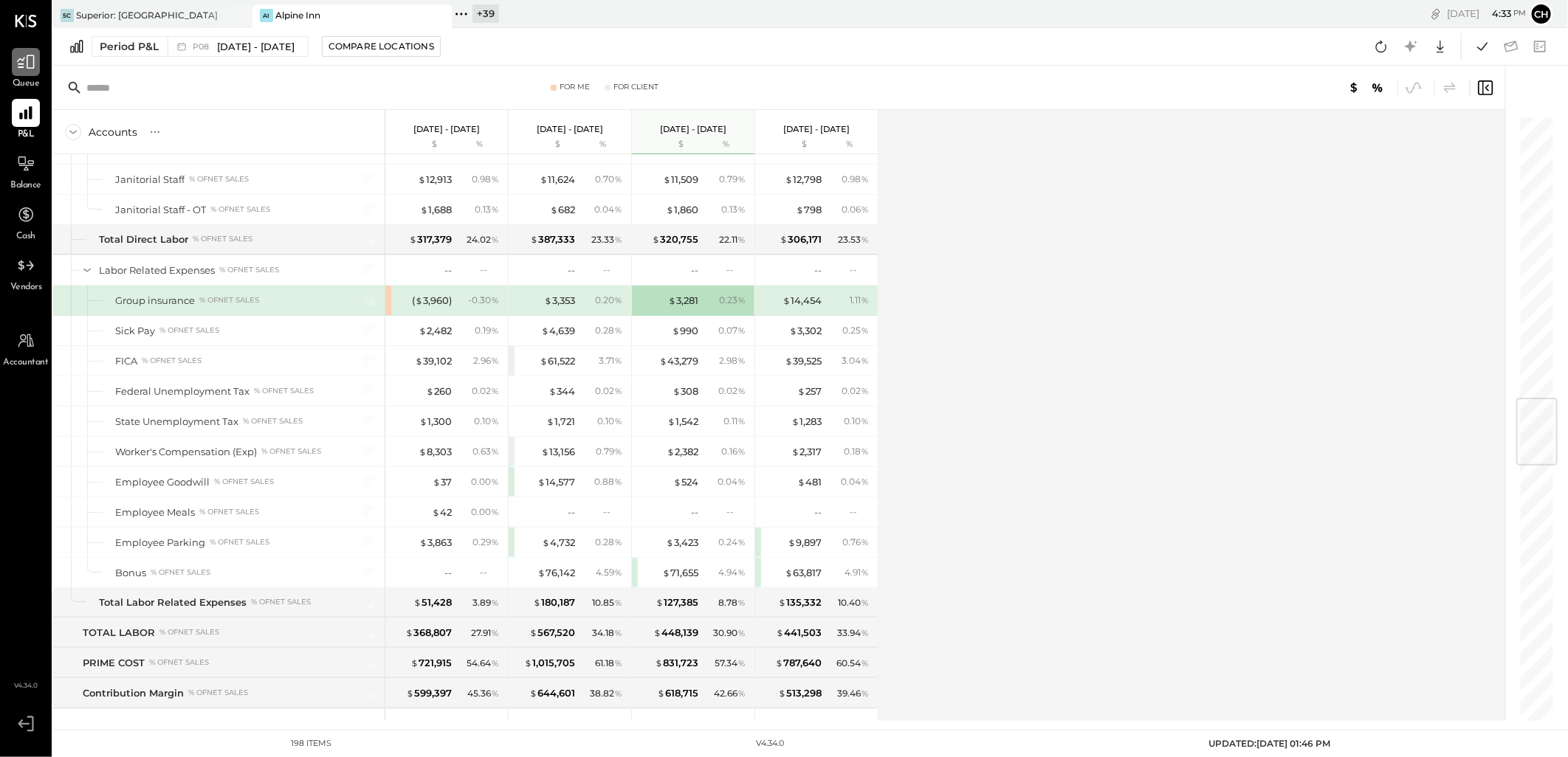
click at [28, 72] on div at bounding box center [25, 61] width 28 height 28
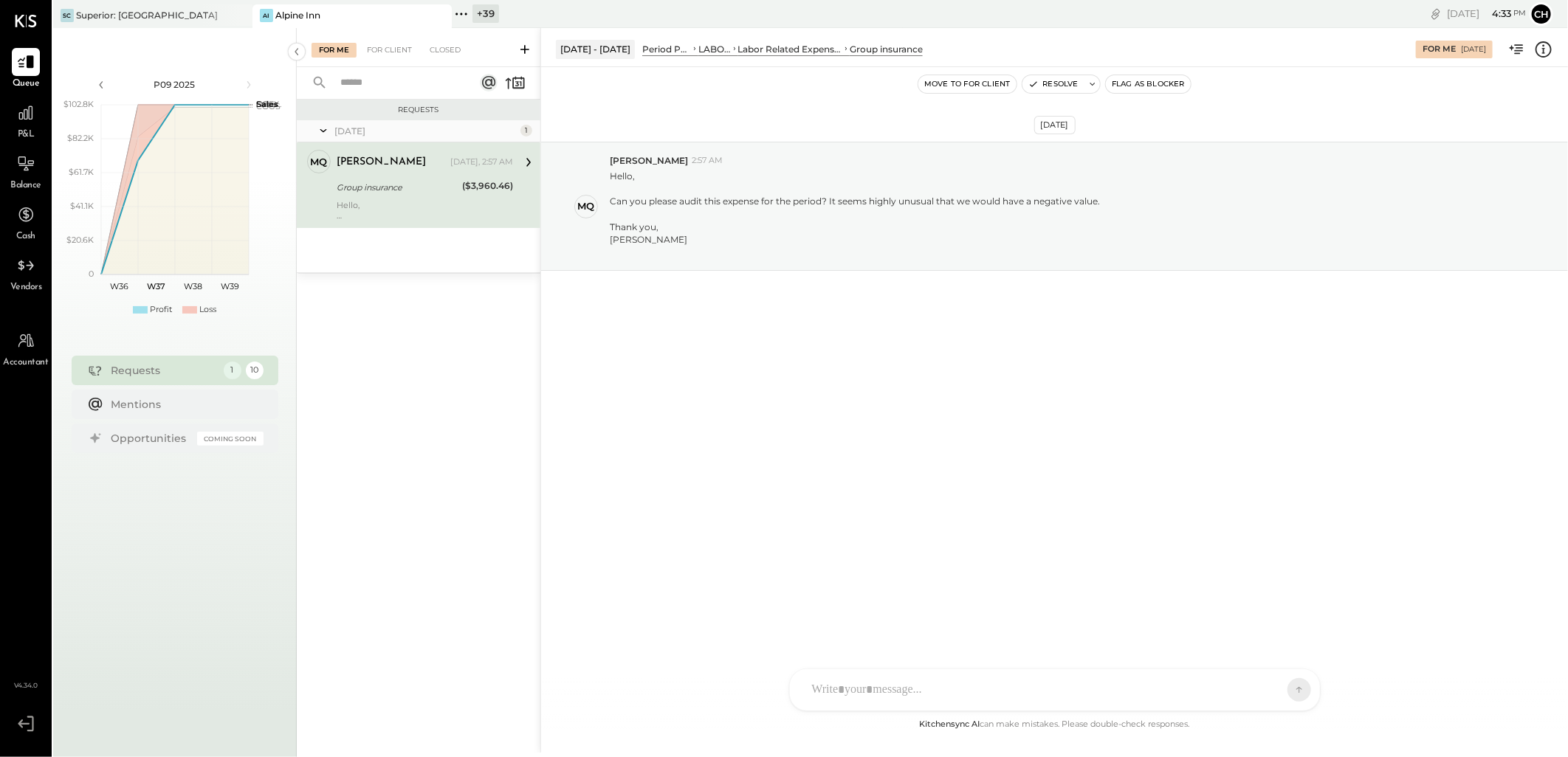
click at [905, 705] on div "NS Nishant Sadhu B bryan D donny CR Chintan R Dave SA Sean Agoliati D derek MQ …" at bounding box center [1054, 690] width 531 height 43
click at [1282, 690] on icon at bounding box center [1286, 689] width 14 height 15
click at [388, 48] on div "For Client" at bounding box center [390, 50] width 60 height 15
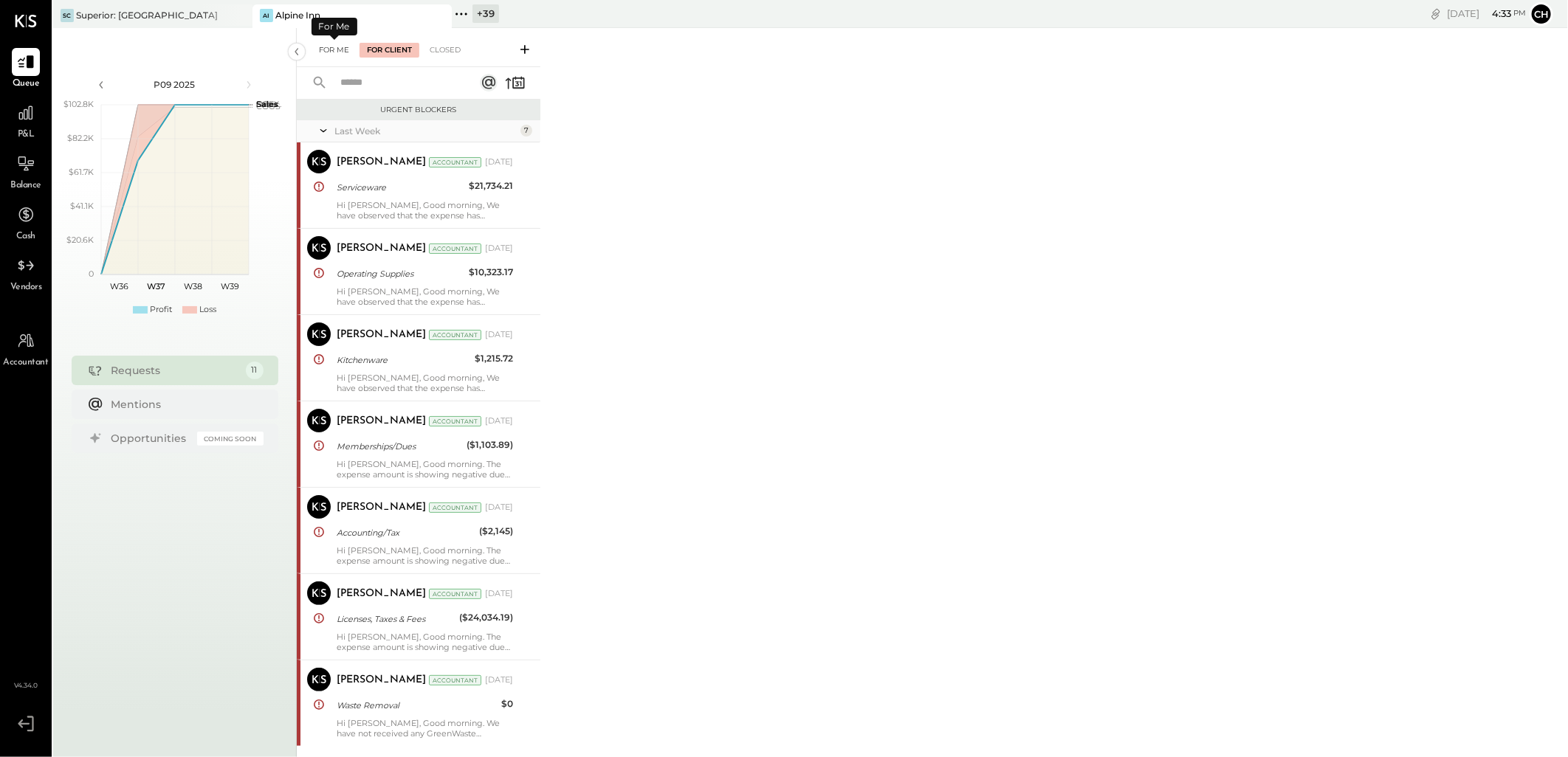
click at [329, 52] on div "For Me" at bounding box center [334, 50] width 45 height 15
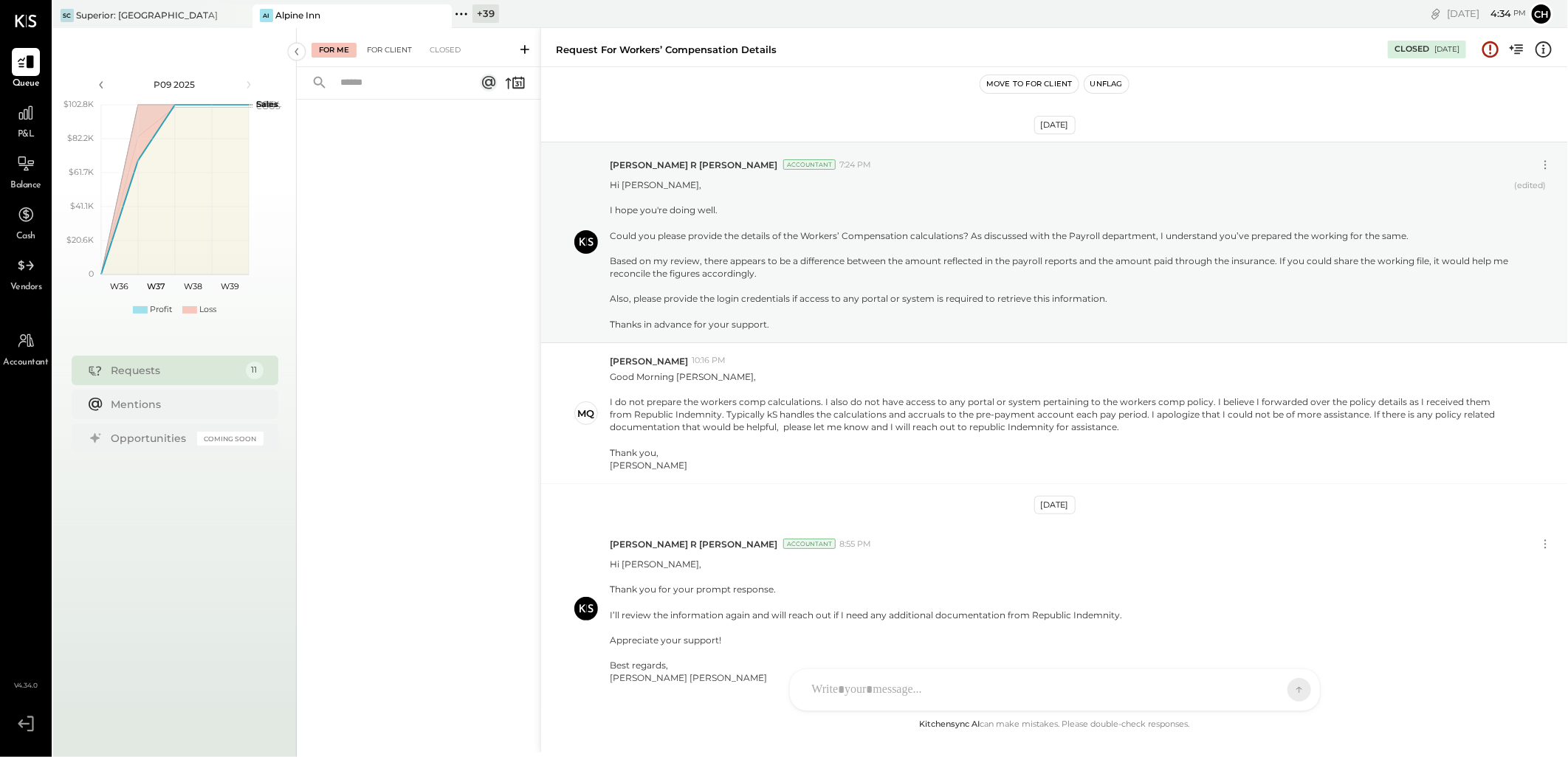
click at [397, 46] on div "For Client" at bounding box center [390, 50] width 60 height 15
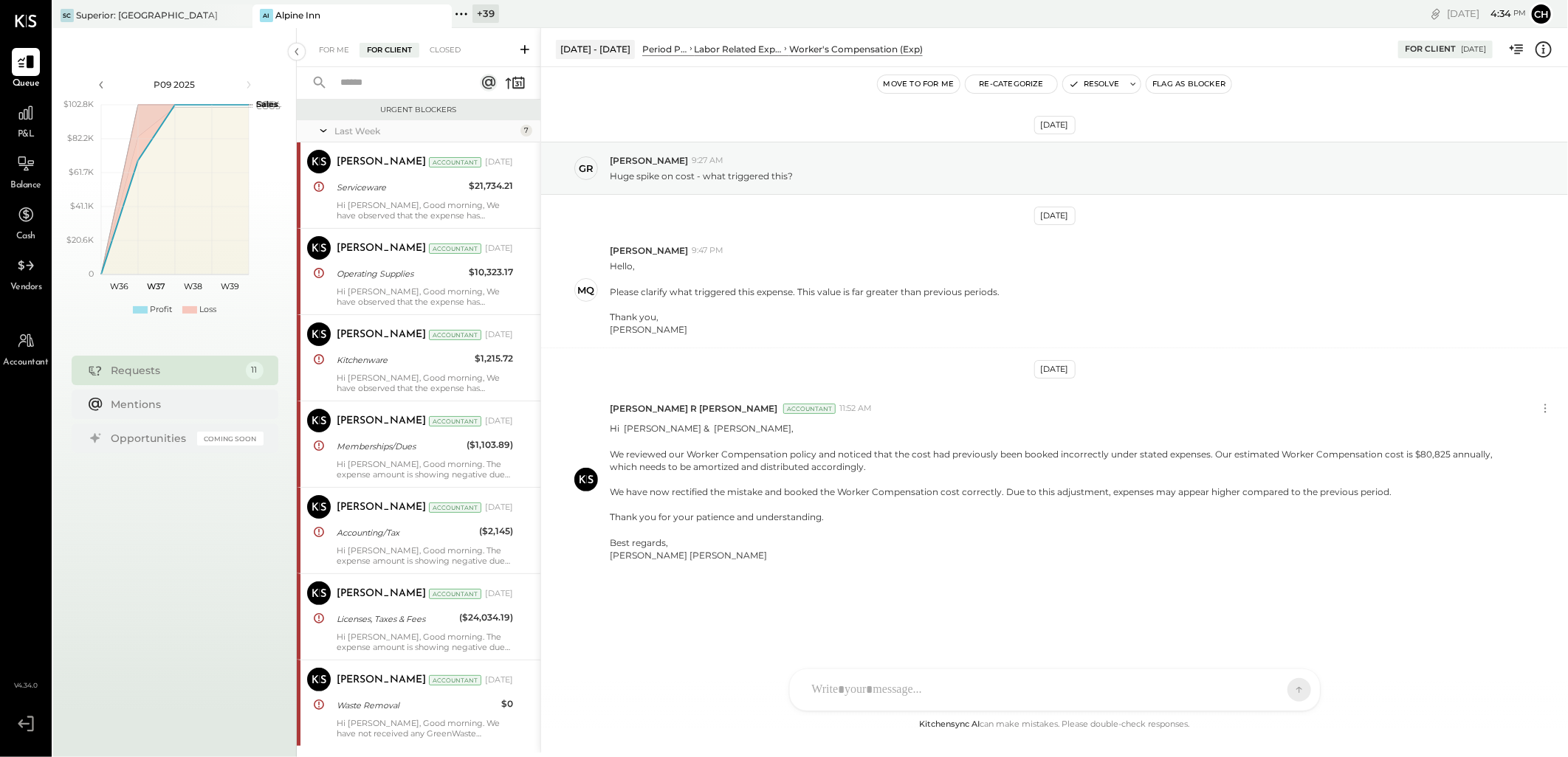
click at [350, 133] on div "Last Week" at bounding box center [426, 130] width 183 height 13
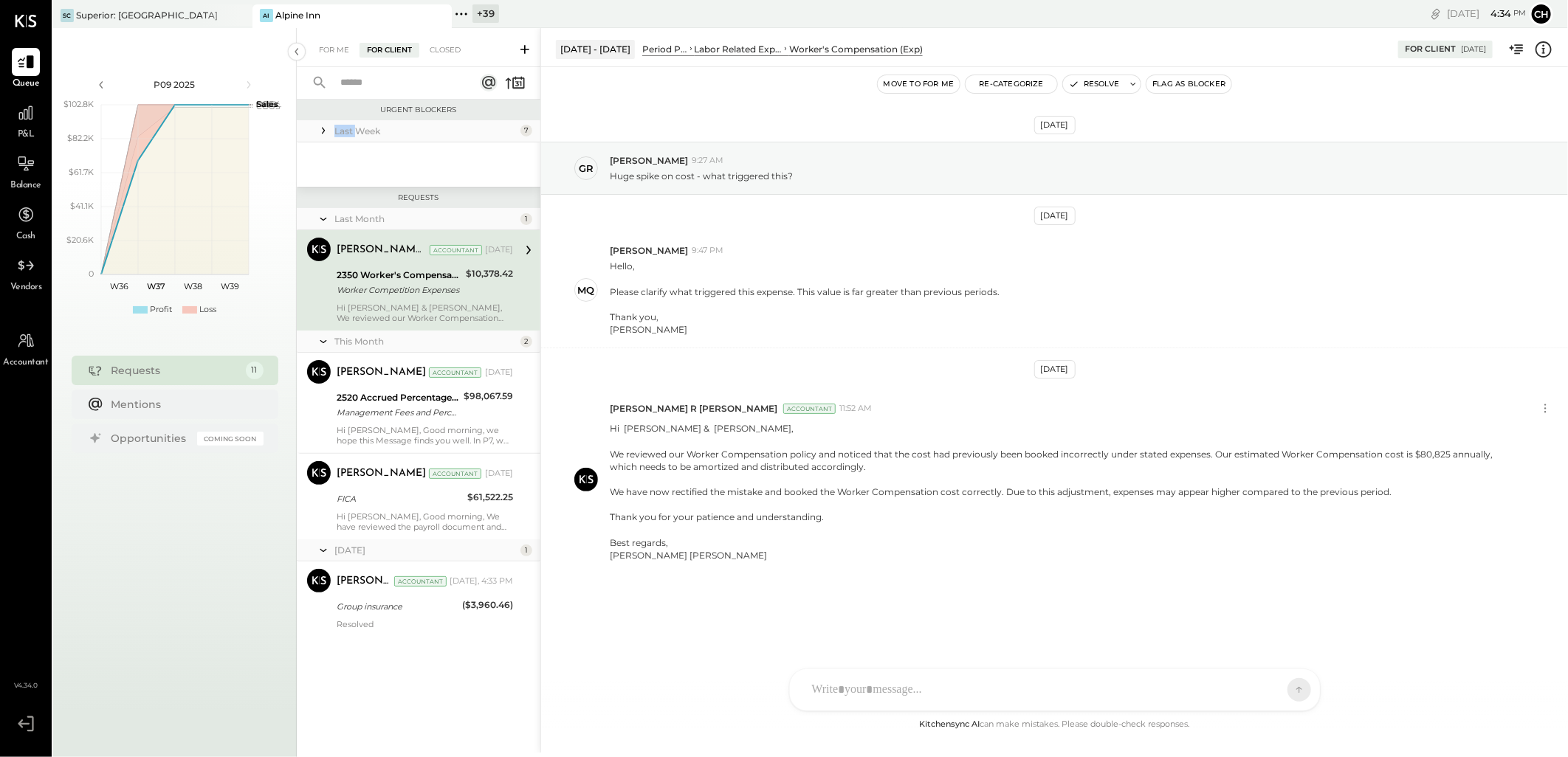
click at [350, 133] on div "Last Week" at bounding box center [426, 130] width 183 height 13
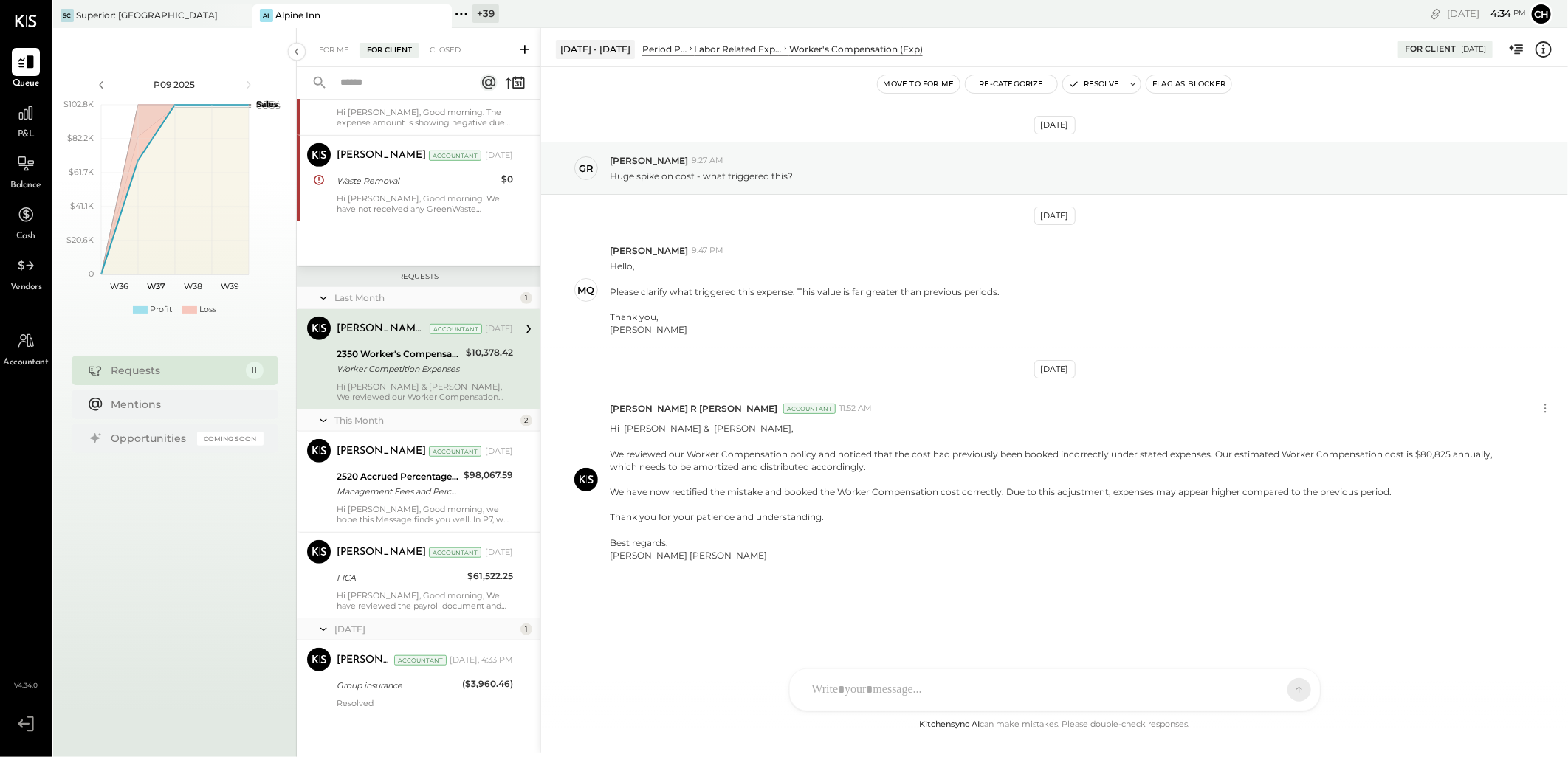
scroll to position [542, 0]
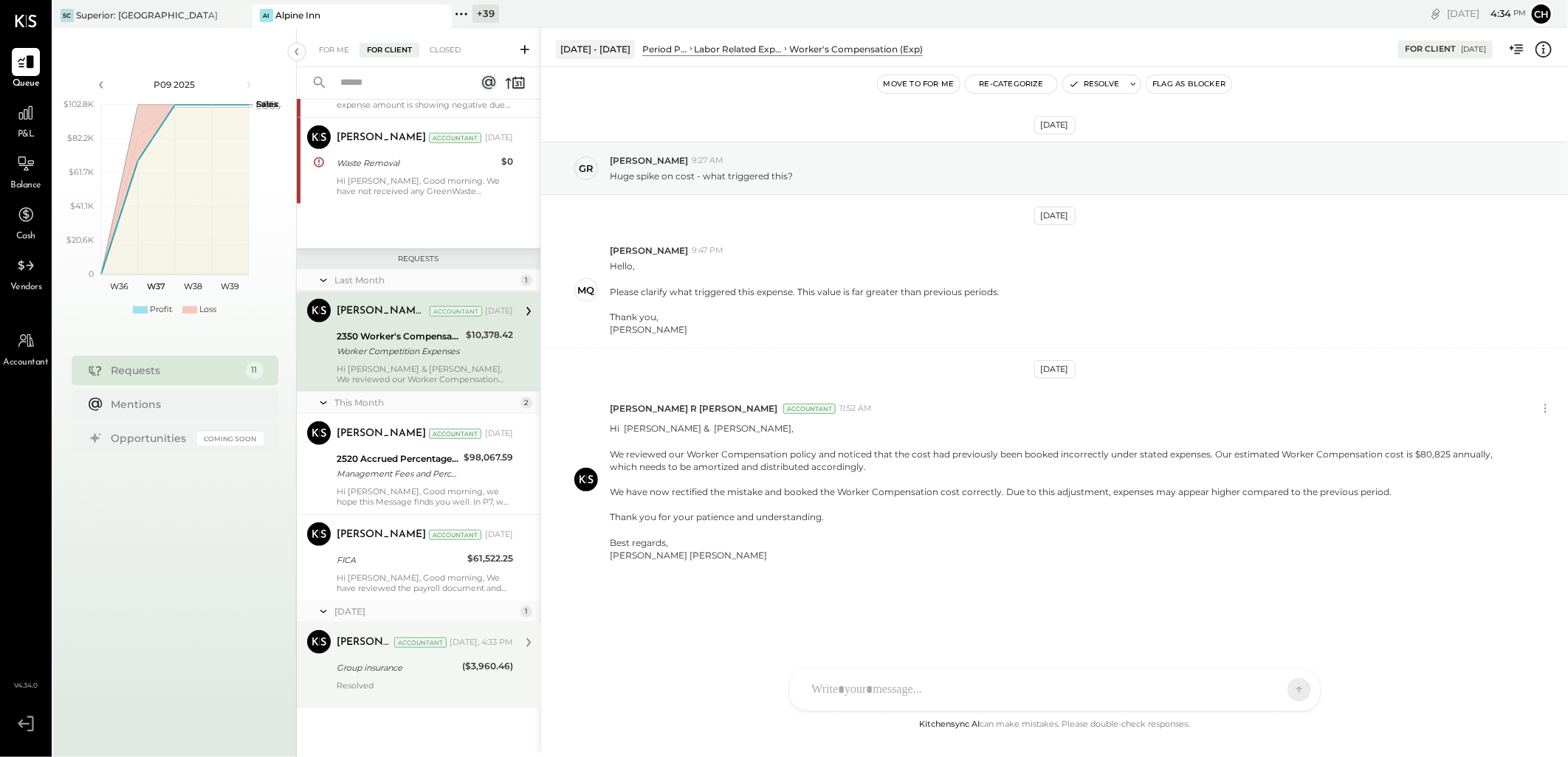
click at [421, 685] on div "Resolved" at bounding box center [425, 690] width 177 height 20
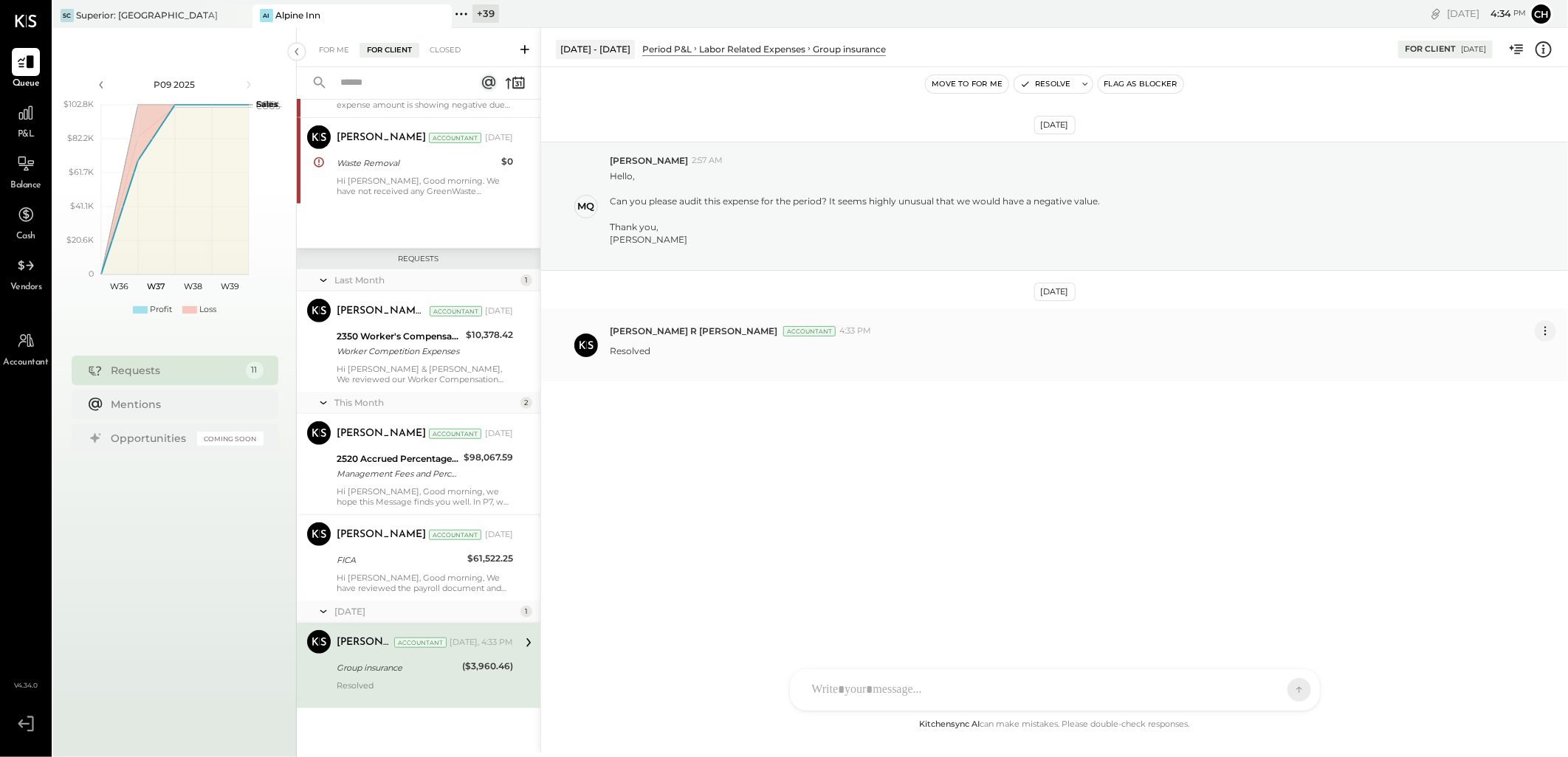
click at [1545, 333] on icon at bounding box center [1546, 331] width 16 height 16
click at [1506, 350] on button "Edit Message" at bounding box center [1506, 356] width 100 height 24
click at [727, 349] on div "********" at bounding box center [874, 360] width 500 height 59
click at [1105, 425] on button "SAVE" at bounding box center [1106, 423] width 32 height 14
click at [1044, 82] on button "Resolve" at bounding box center [1045, 84] width 62 height 17
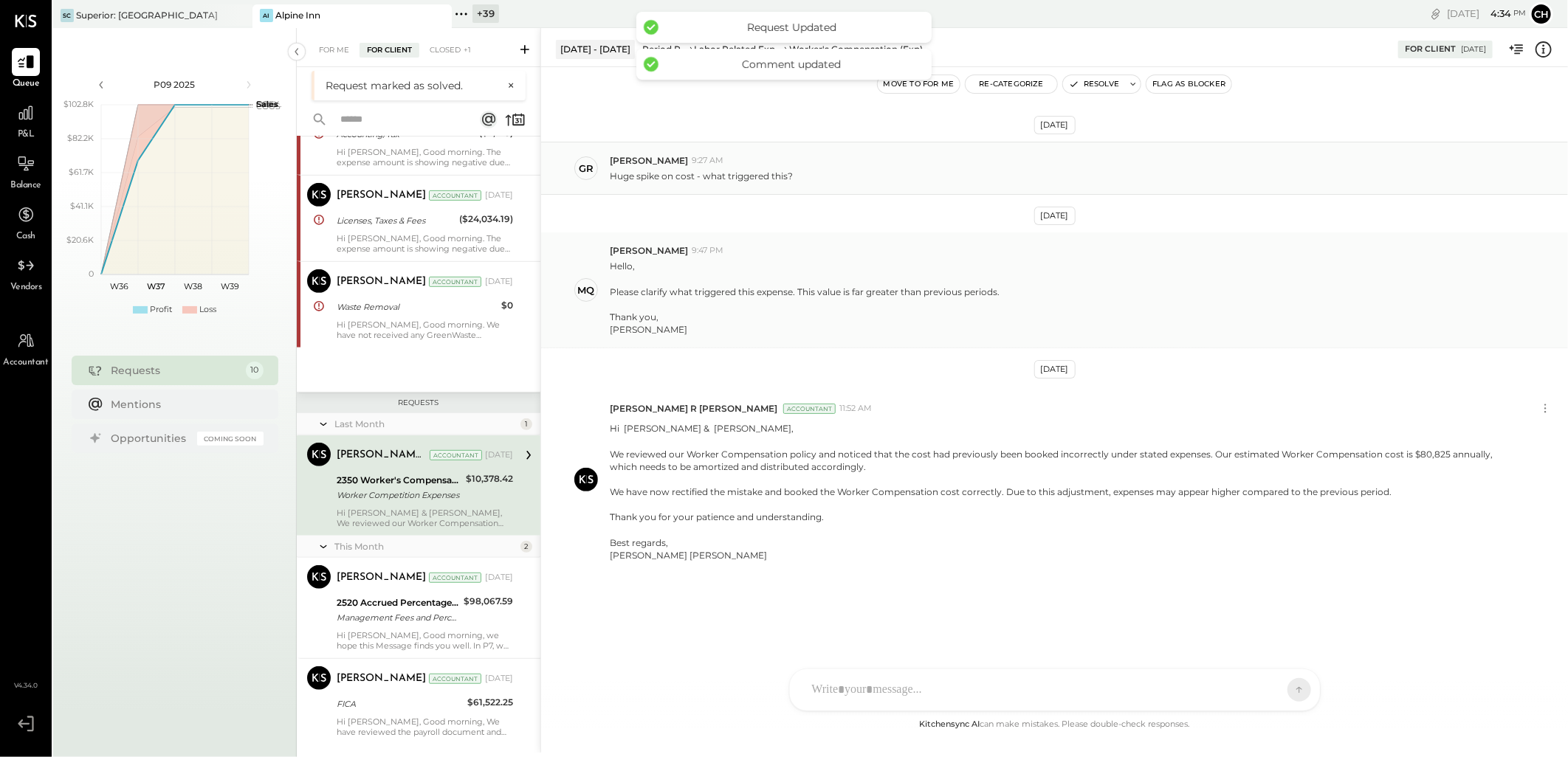
scroll to position [435, 0]
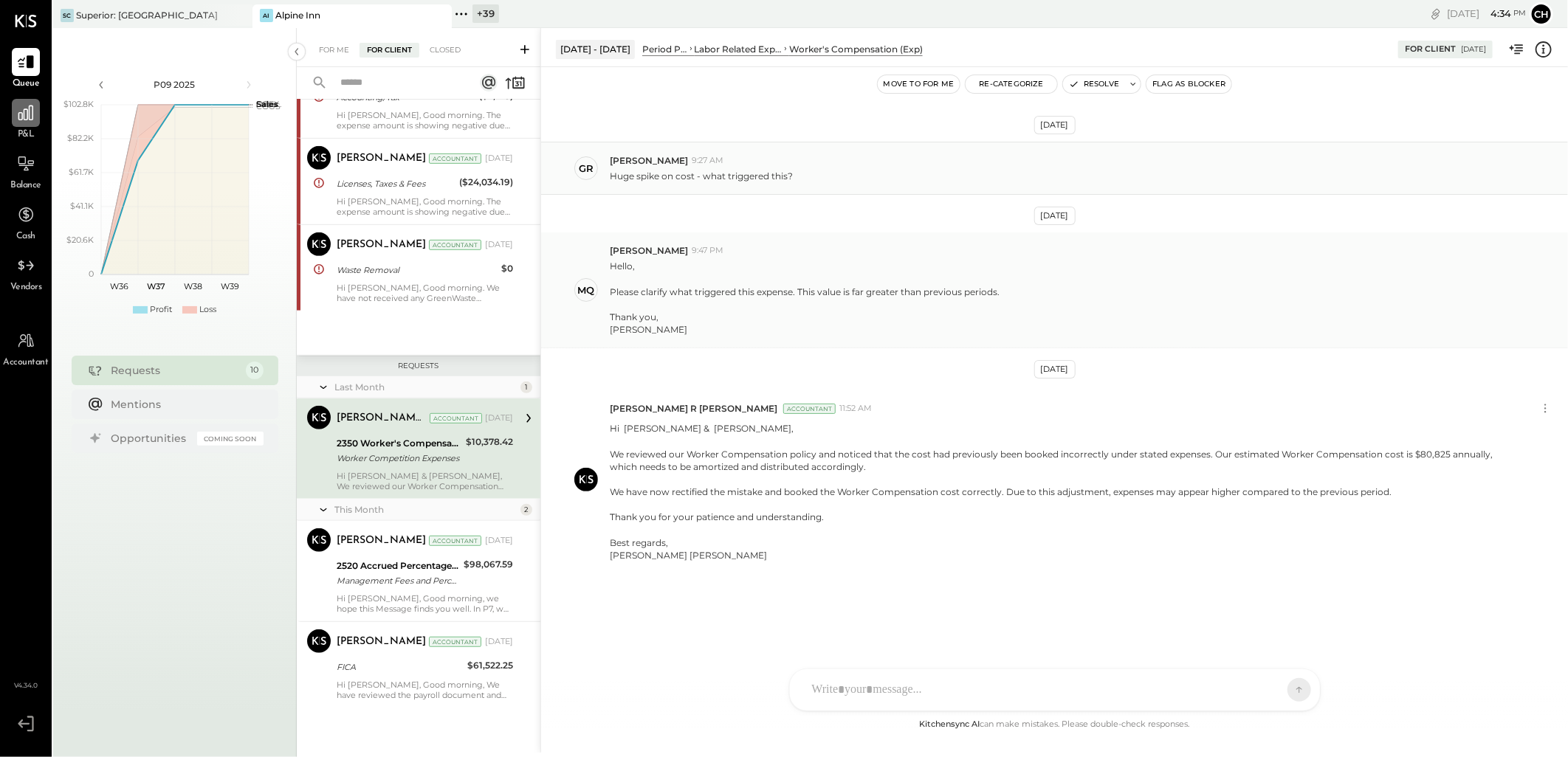
click at [24, 120] on icon at bounding box center [25, 113] width 15 height 15
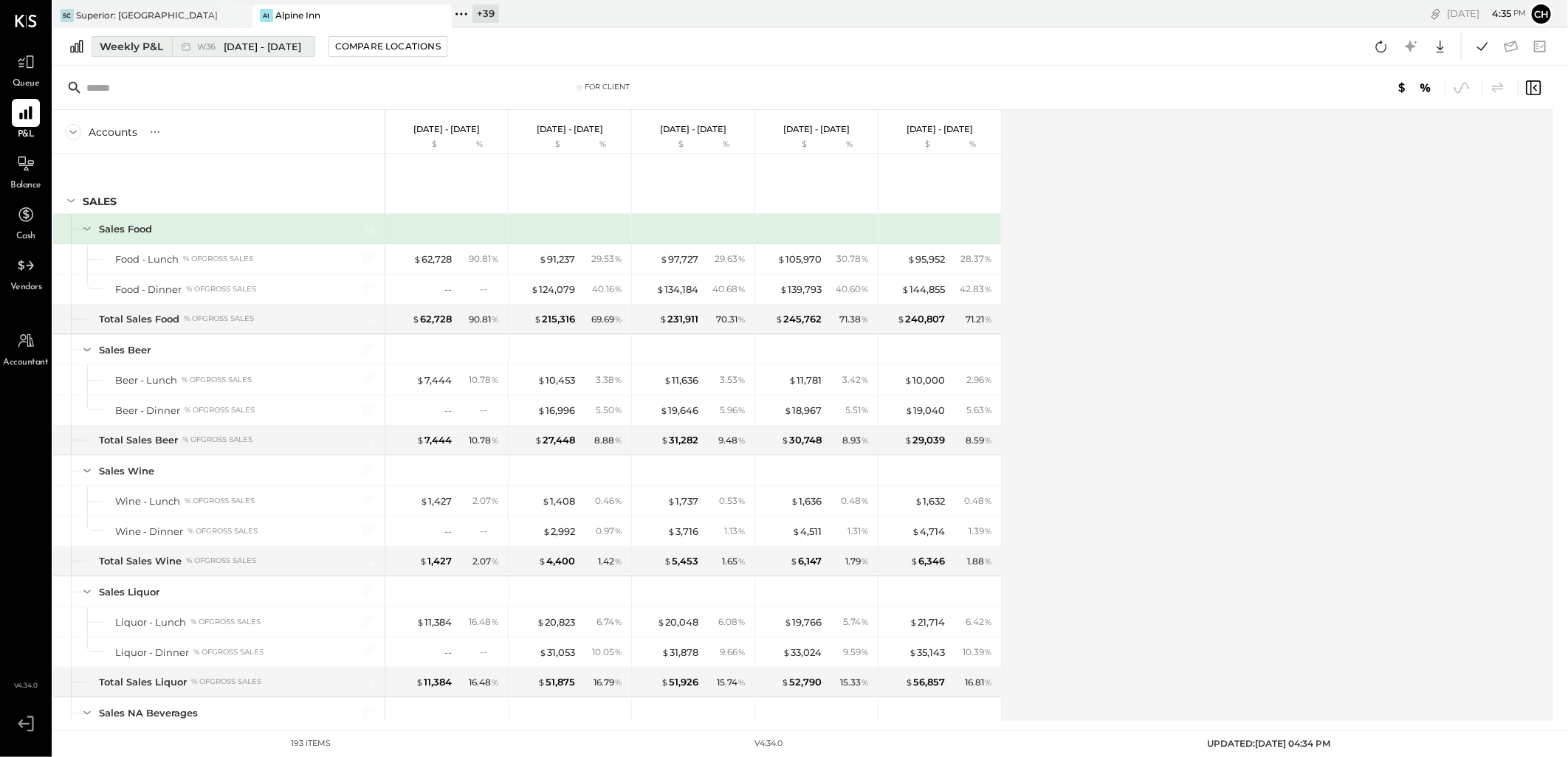
click at [130, 49] on div "Weekly P&L" at bounding box center [131, 46] width 63 height 15
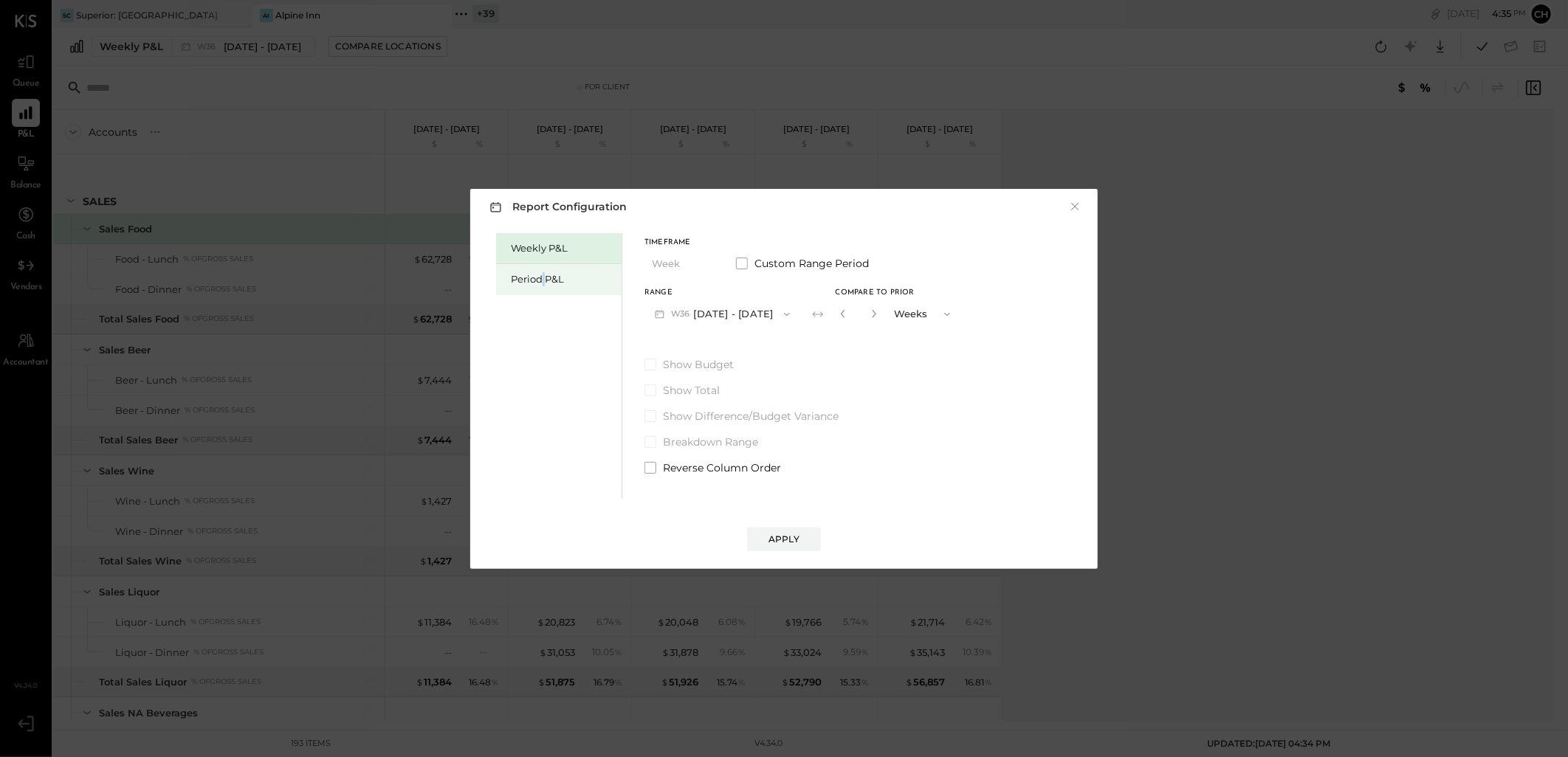
click at [541, 275] on div "Period P&L" at bounding box center [562, 279] width 103 height 14
click at [706, 308] on button "P09 Sep 1 - 28, 2025" at bounding box center [721, 314] width 153 height 27
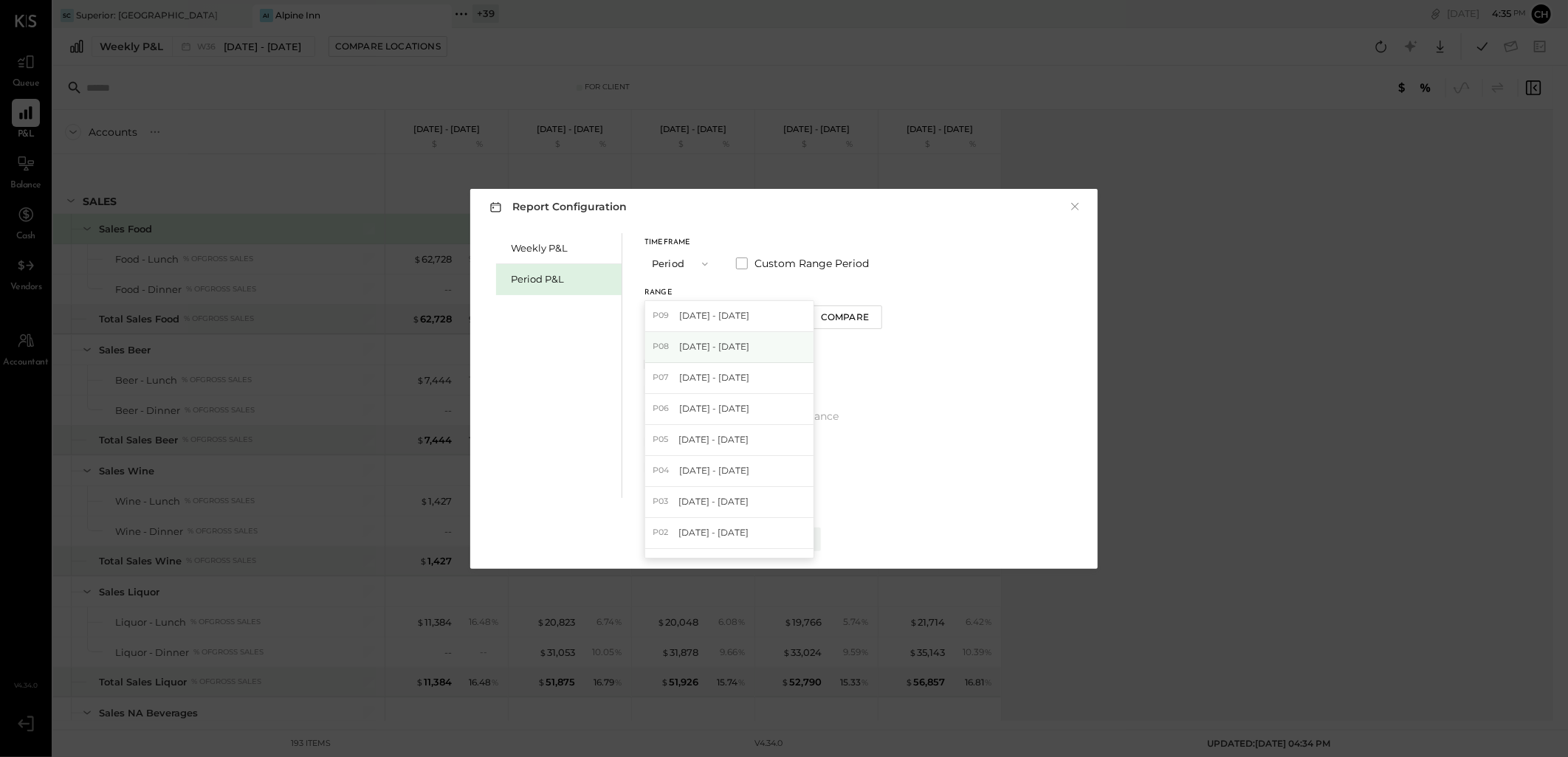
click at [709, 351] on span "[DATE] - [DATE]" at bounding box center [714, 346] width 70 height 13
click at [785, 534] on div "Apply" at bounding box center [784, 539] width 31 height 13
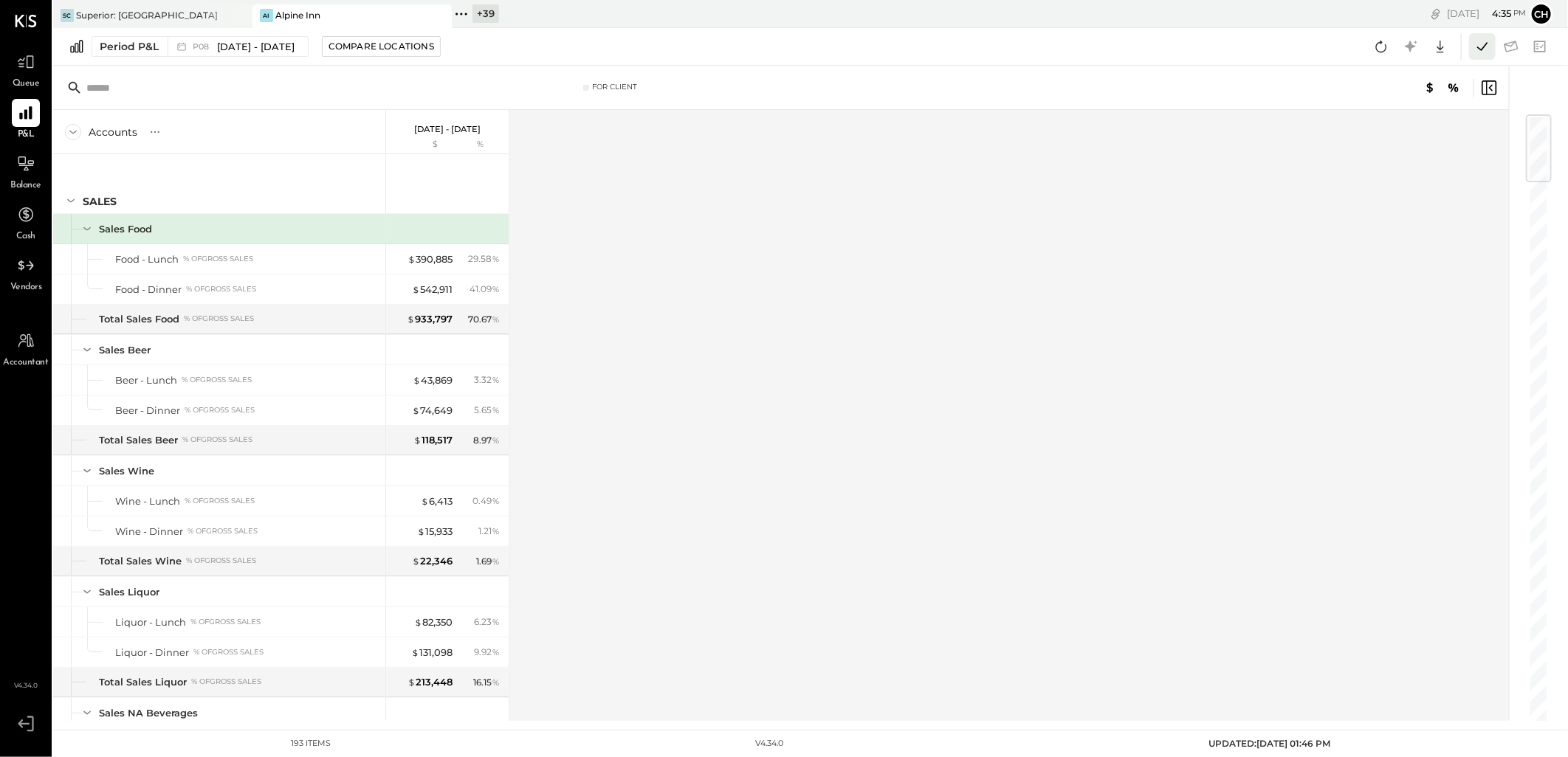
click at [1484, 43] on icon at bounding box center [1483, 47] width 19 height 19
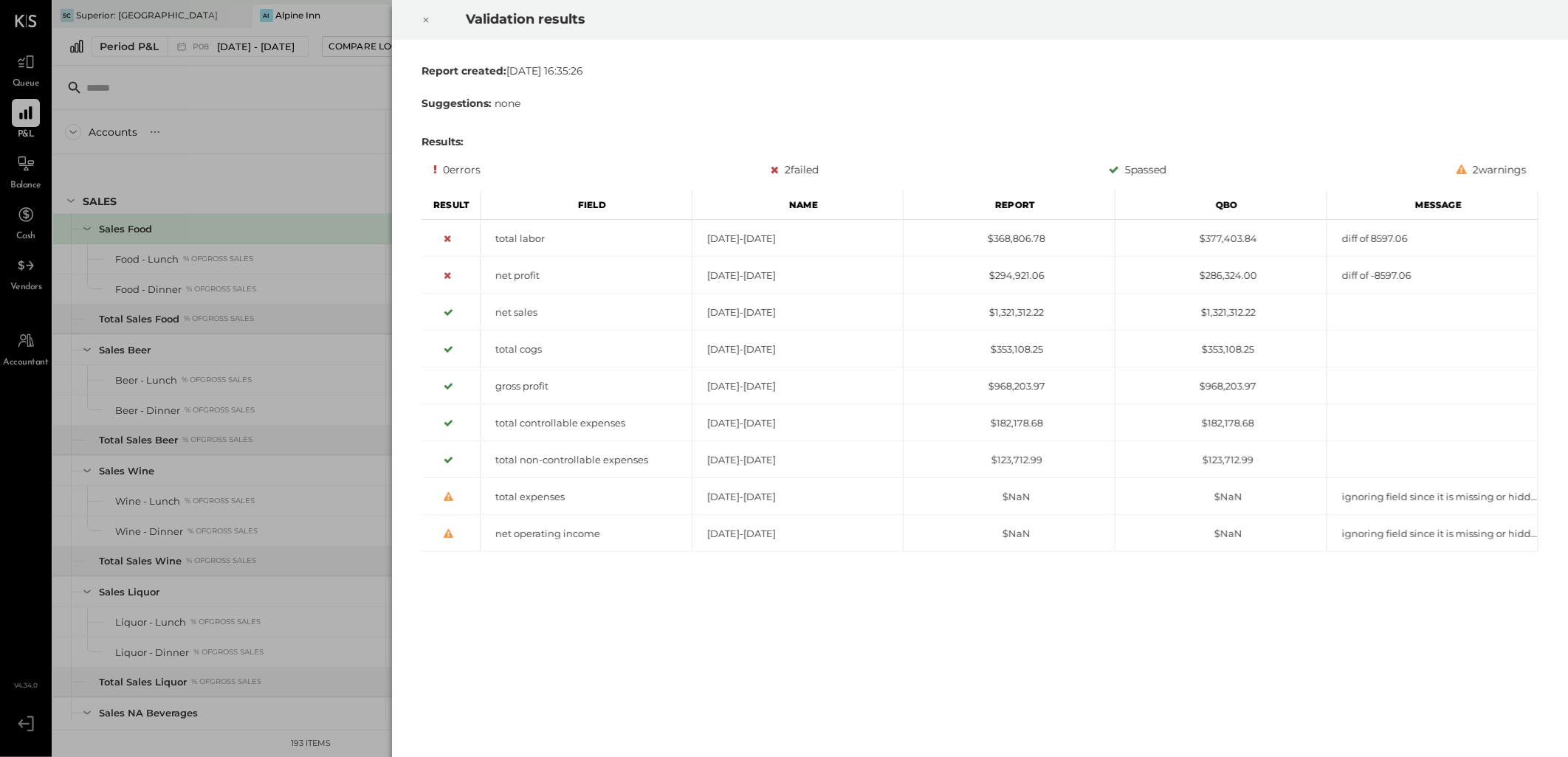
click at [425, 29] on div at bounding box center [426, 19] width 32 height 42
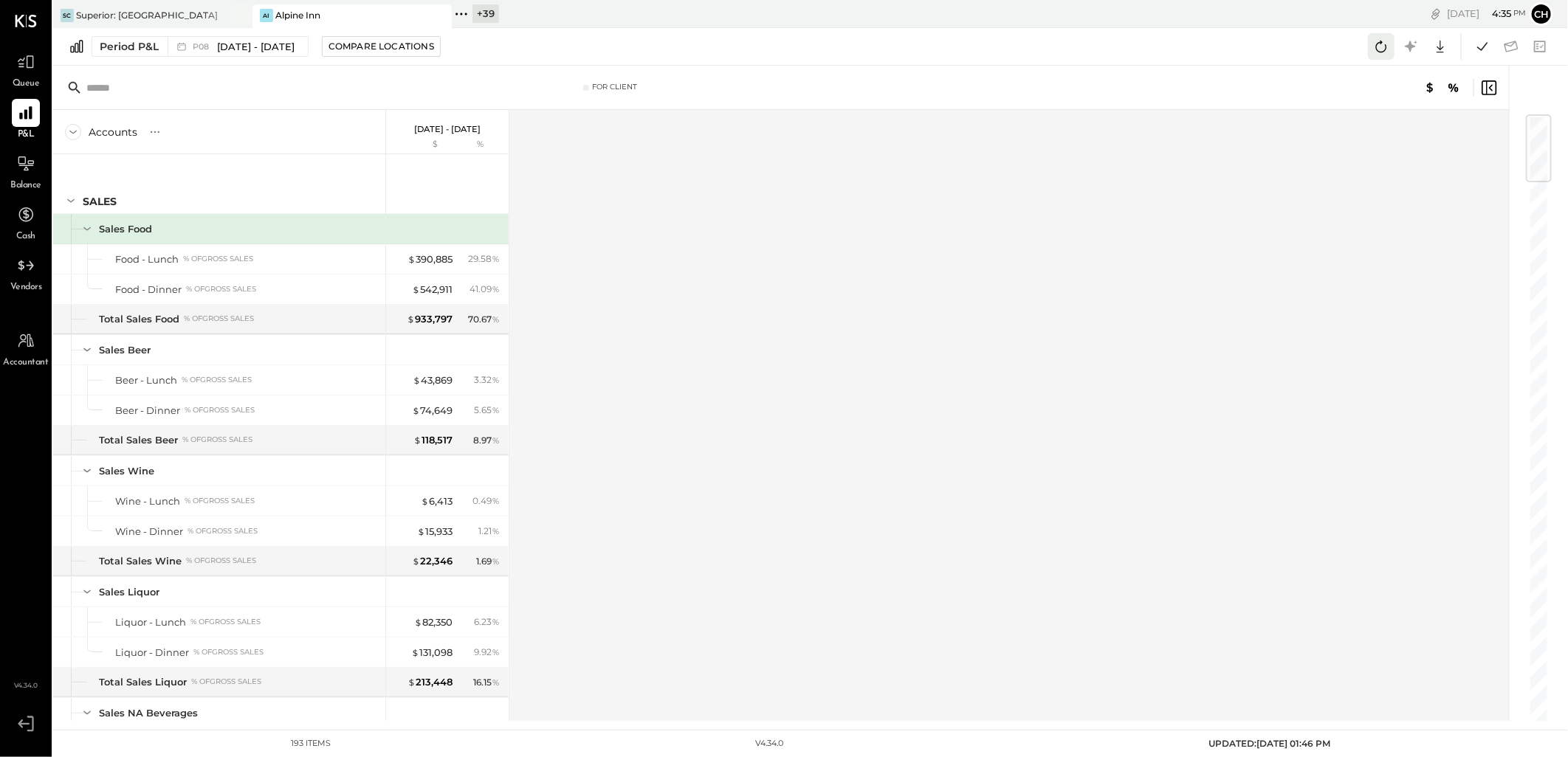
click at [1375, 52] on icon at bounding box center [1381, 47] width 19 height 19
click at [1187, 244] on div "Accounts S % GL Aug 4 - 31, 2025 $ % SALES Sales Food Food - Lunch % of GROSS S…" at bounding box center [782, 415] width 1457 height 611
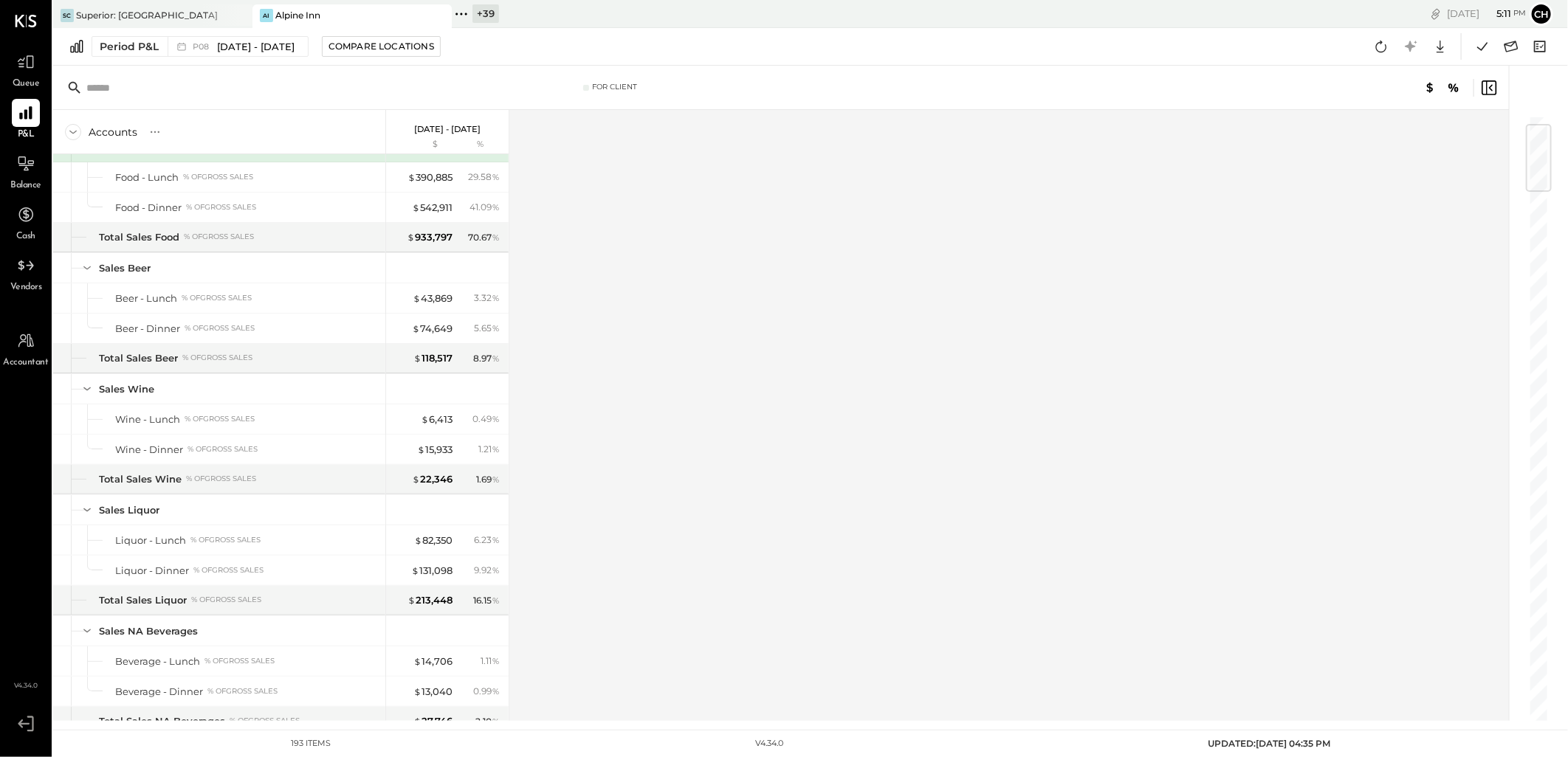
click at [358, 11] on div "AI Alpine Inn" at bounding box center [341, 16] width 177 height 14
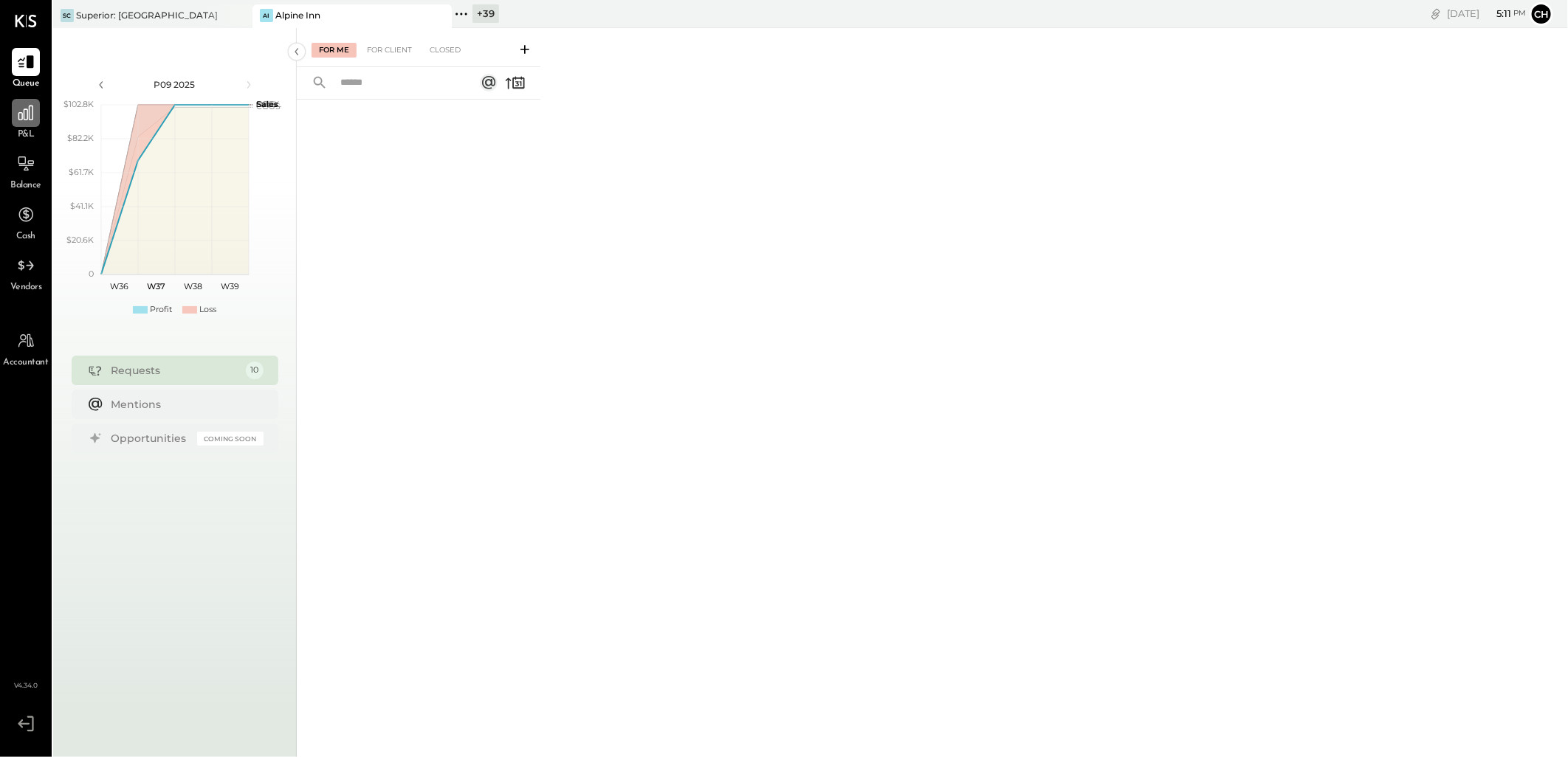
click at [26, 125] on div at bounding box center [25, 113] width 28 height 28
